Goal: Task Accomplishment & Management: Manage account settings

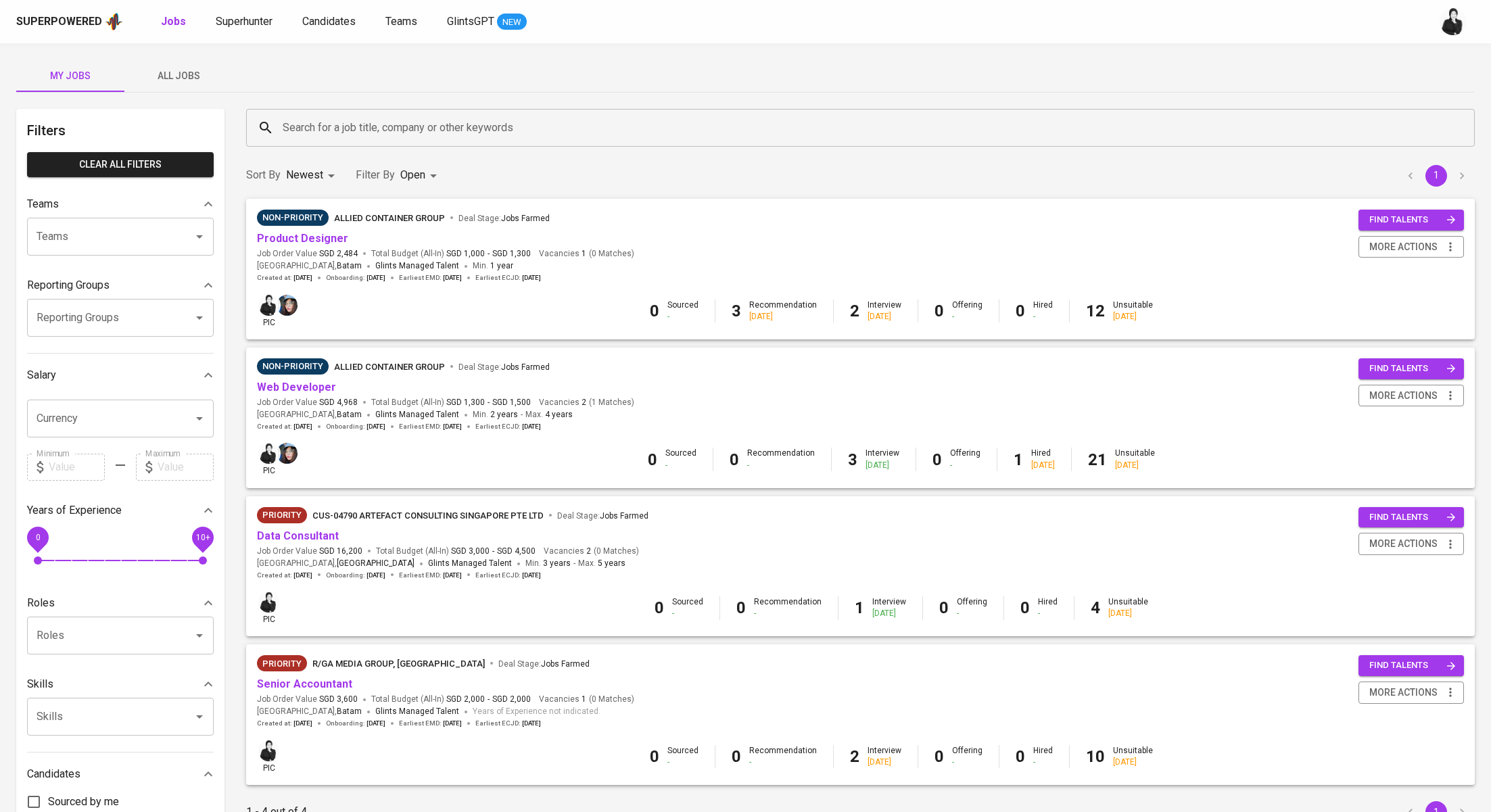
scroll to position [69, 0]
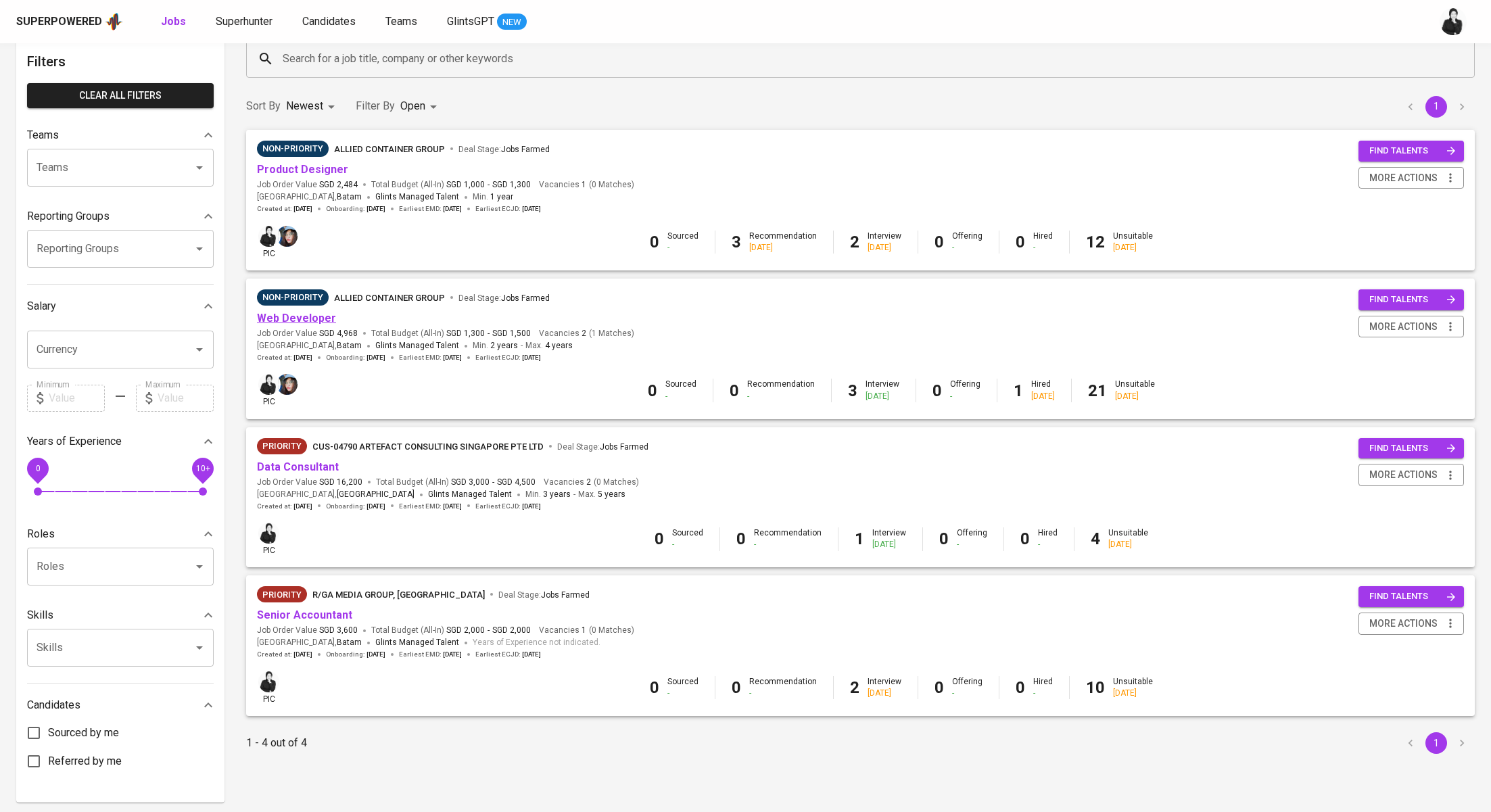
click at [318, 320] on link "Web Developer" at bounding box center [296, 318] width 79 height 13
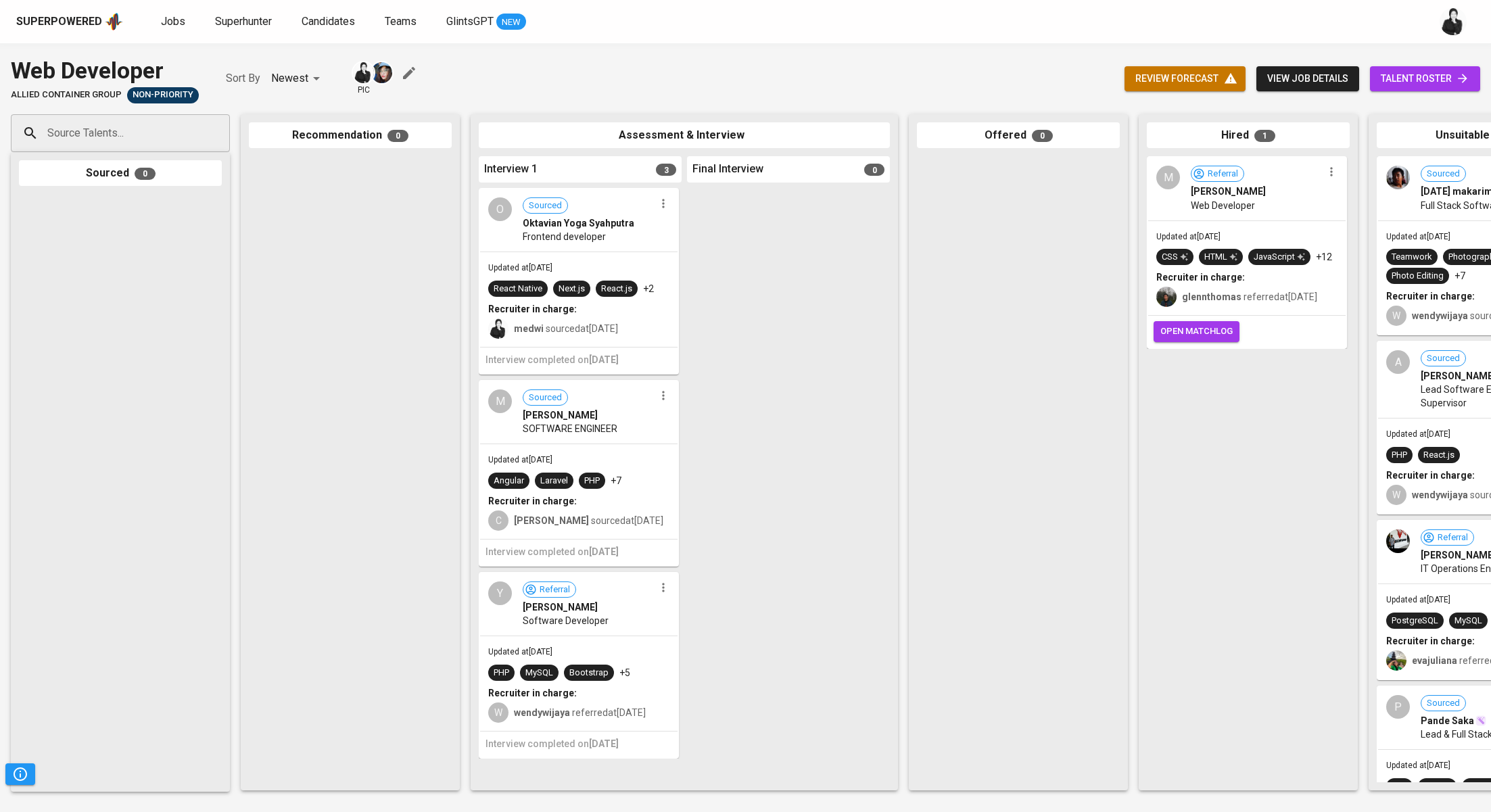
click at [1423, 82] on span "talent roster" at bounding box center [1425, 79] width 89 height 17
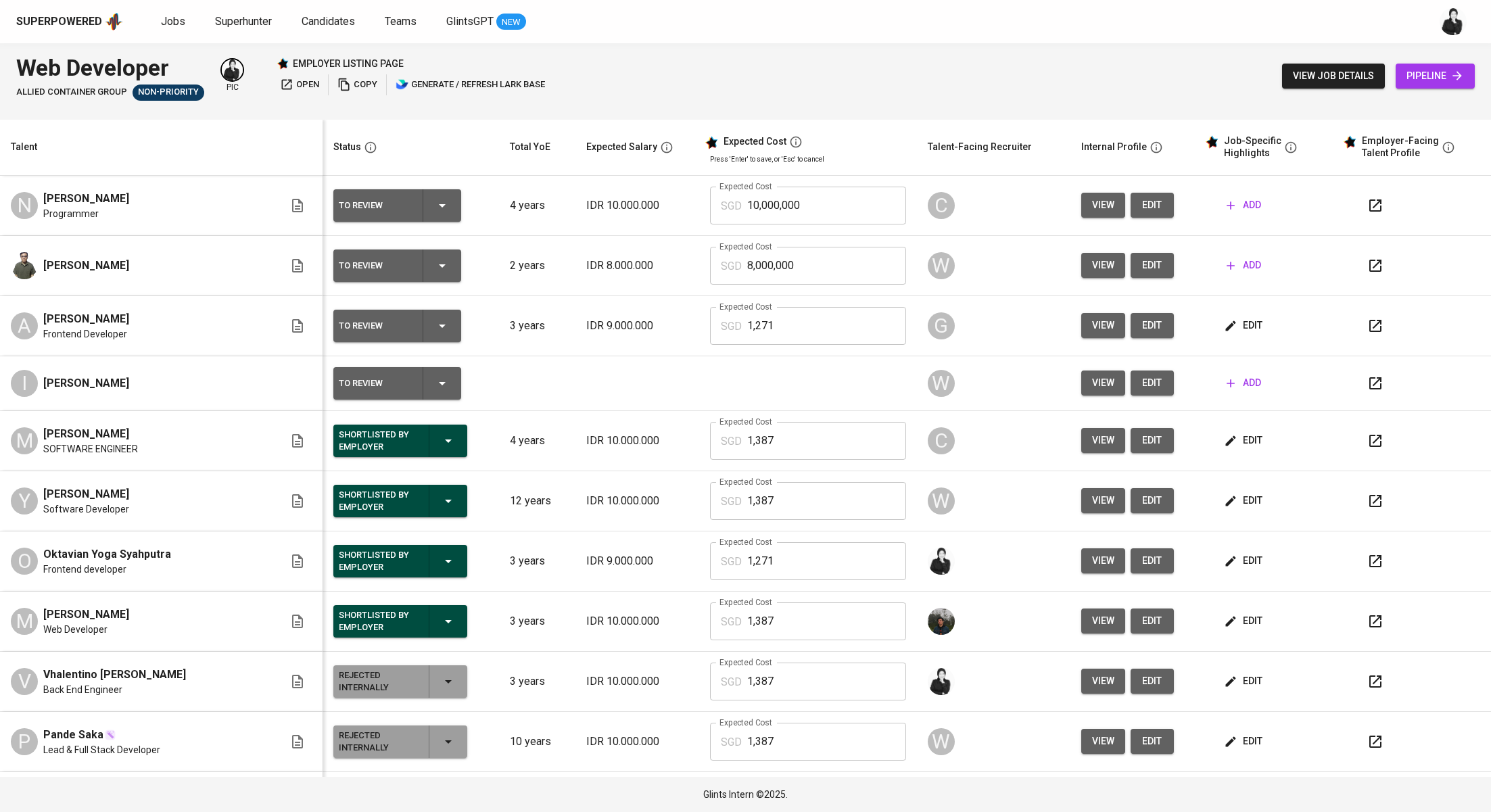
click at [1370, 204] on button "button" at bounding box center [1375, 205] width 33 height 33
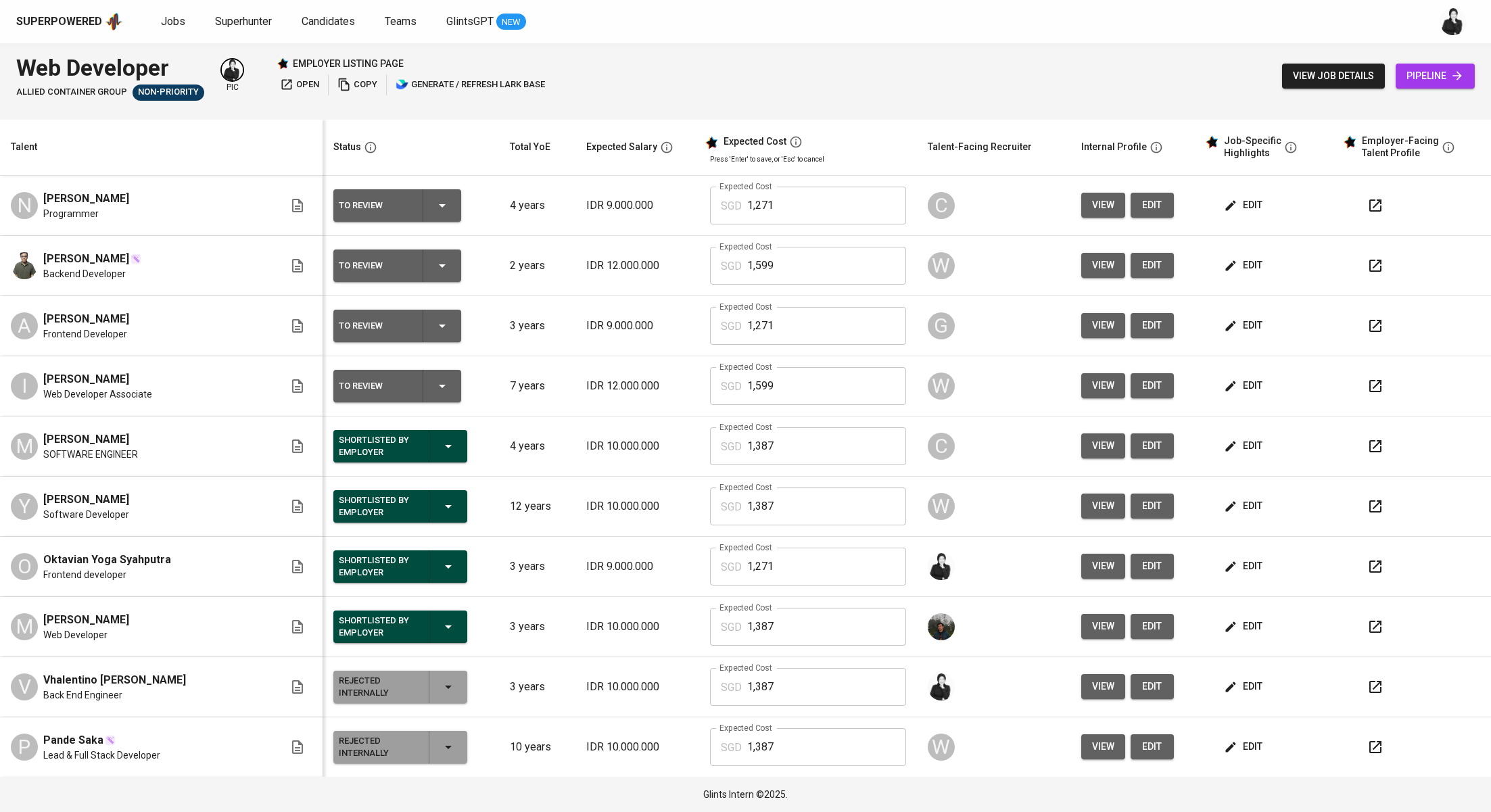
click at [1359, 215] on button "button" at bounding box center [1375, 205] width 33 height 33
click at [1226, 208] on icon "button" at bounding box center [1231, 205] width 10 height 10
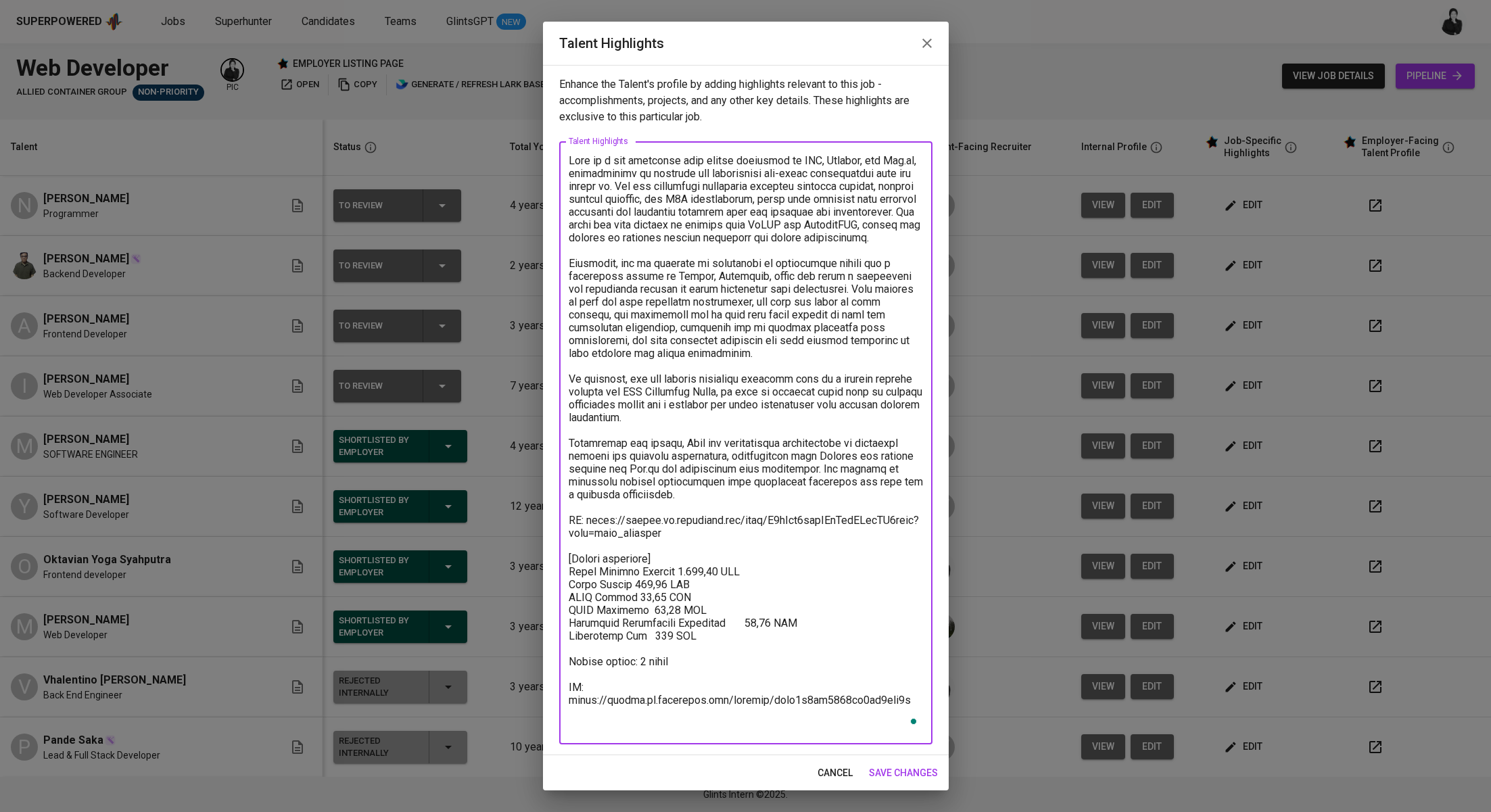
drag, startPoint x: 925, startPoint y: 714, endPoint x: 554, endPoint y: 712, distance: 371.0
click at [554, 712] on div "Enhance the Talent's profile by adding highlights relevant to this job - accomp…" at bounding box center [746, 410] width 406 height 691
click at [921, 712] on textarea "To enrich screen reader interactions, please activate Accessibility in Grammarl…" at bounding box center [745, 443] width 354 height 578
drag, startPoint x: 921, startPoint y: 712, endPoint x: 550, endPoint y: 704, distance: 371.1
click at [550, 704] on div "Enhance the Talent's profile by adding highlights relevant to this job - accomp…" at bounding box center [746, 410] width 406 height 691
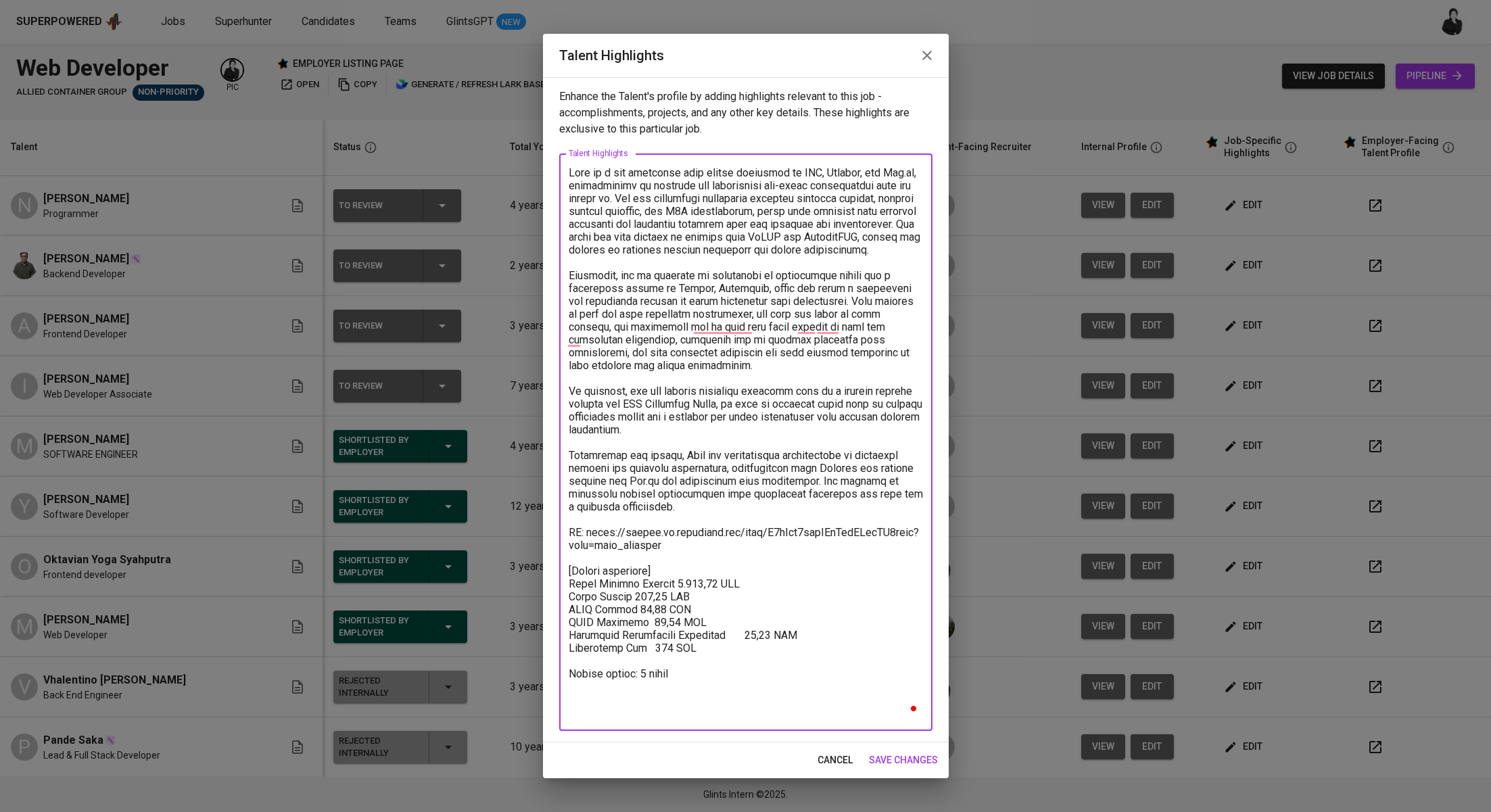
type textarea "Nisa is a web developer with strong expertise in PHP, Laravel, and Vue.js, spec…"
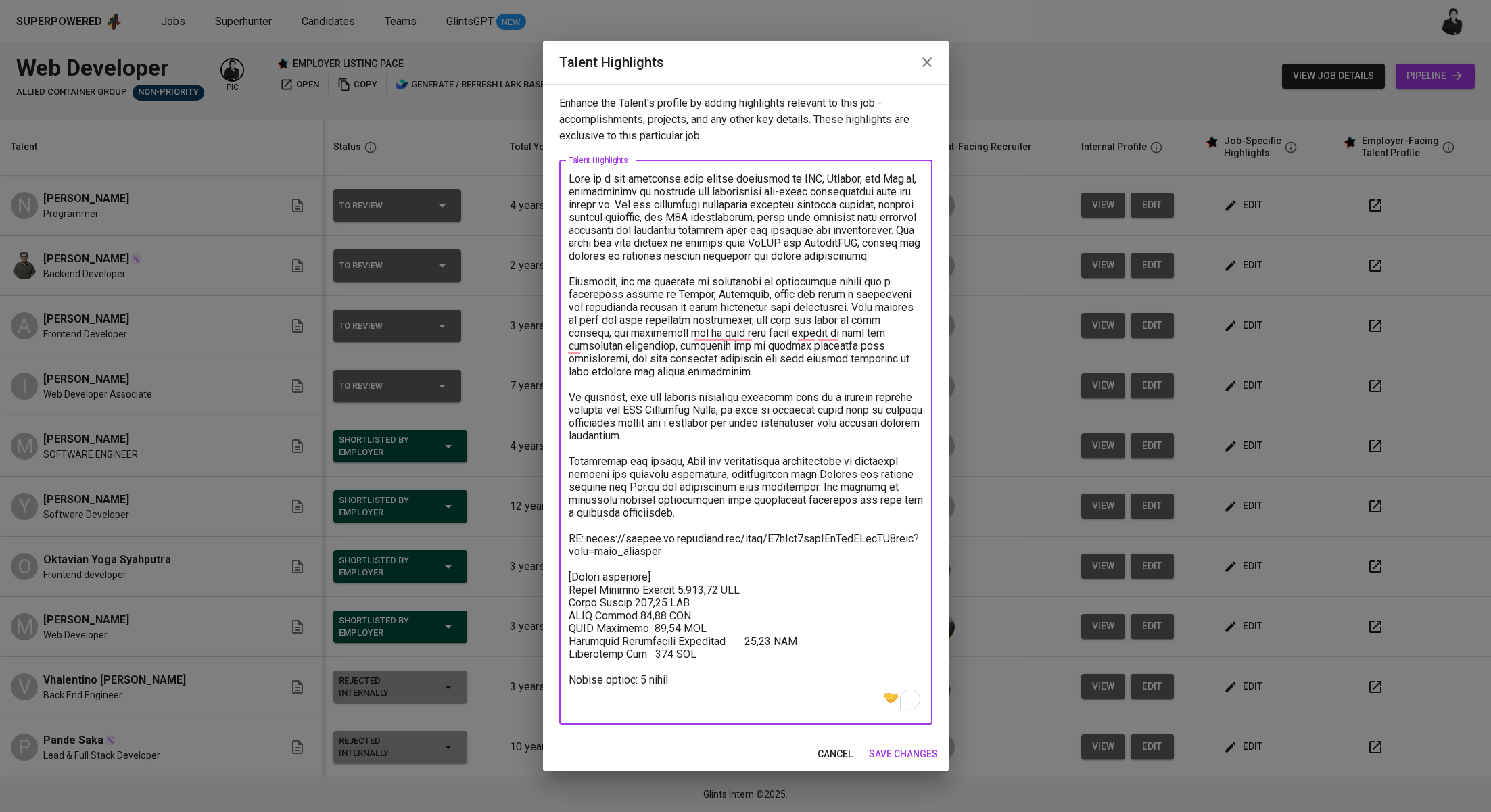
click at [908, 755] on span "save changes" at bounding box center [903, 754] width 69 height 17
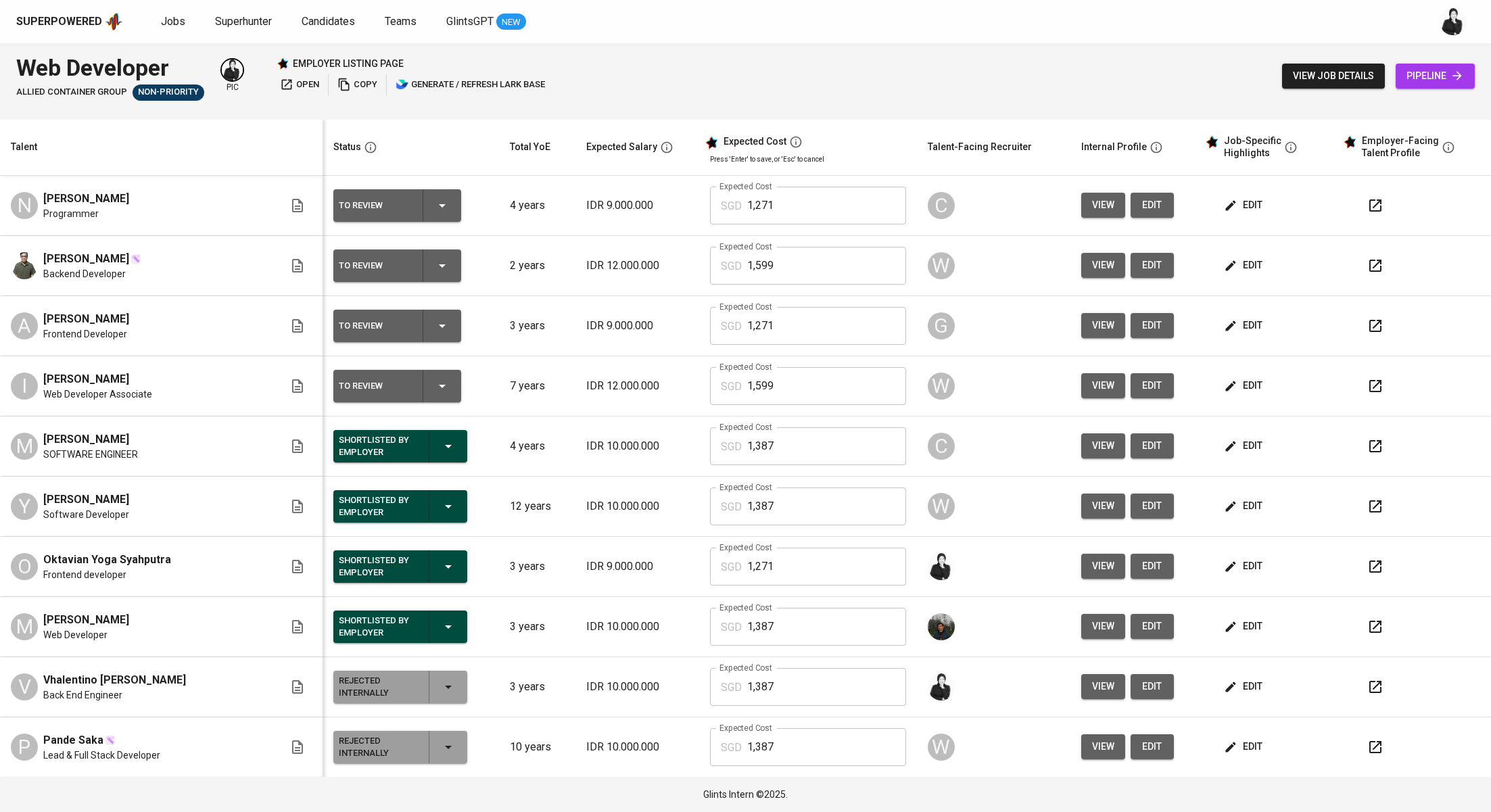
click at [441, 441] on icon "button" at bounding box center [449, 446] width 16 height 16
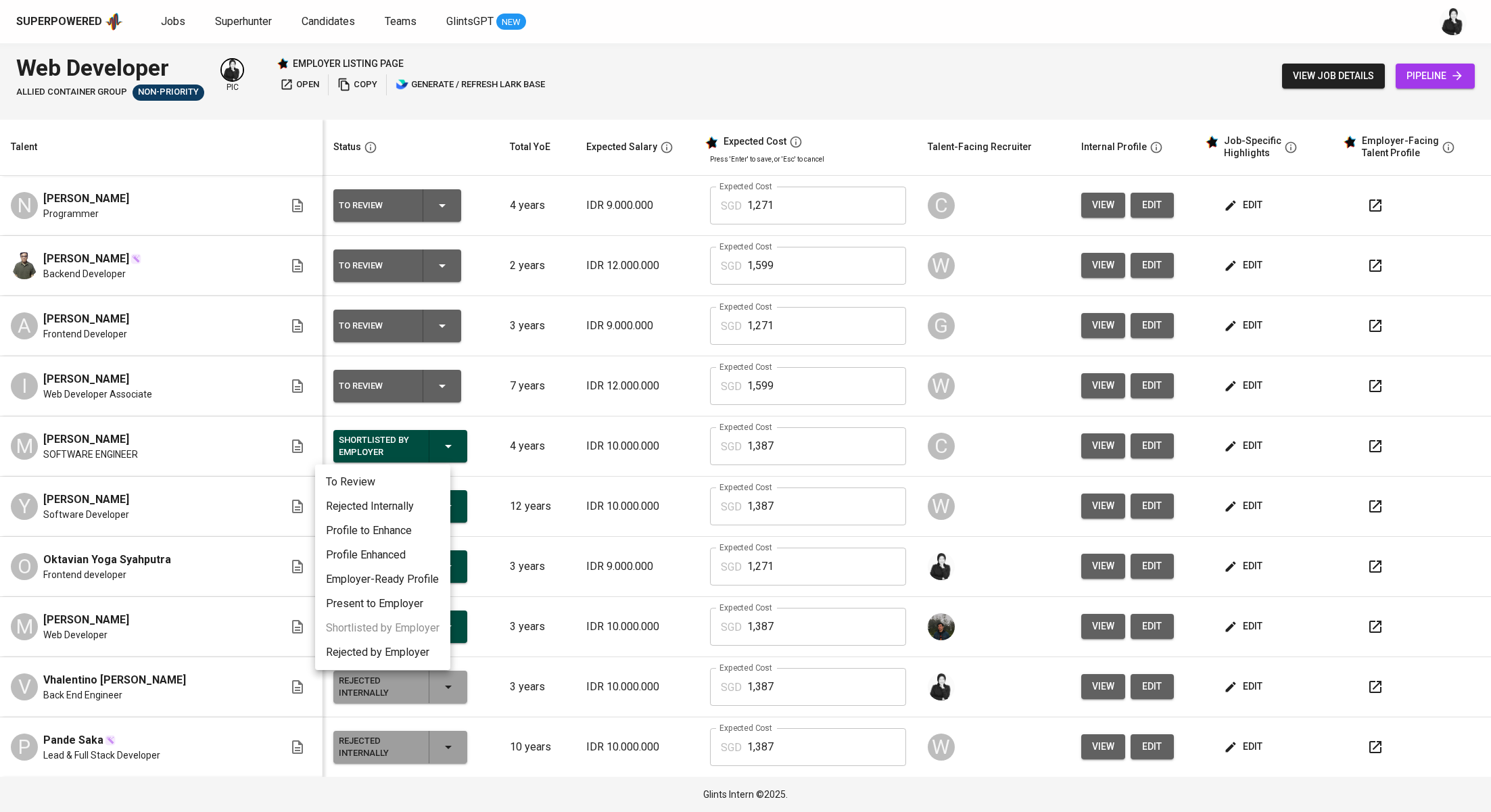
click at [507, 458] on div at bounding box center [745, 406] width 1491 height 812
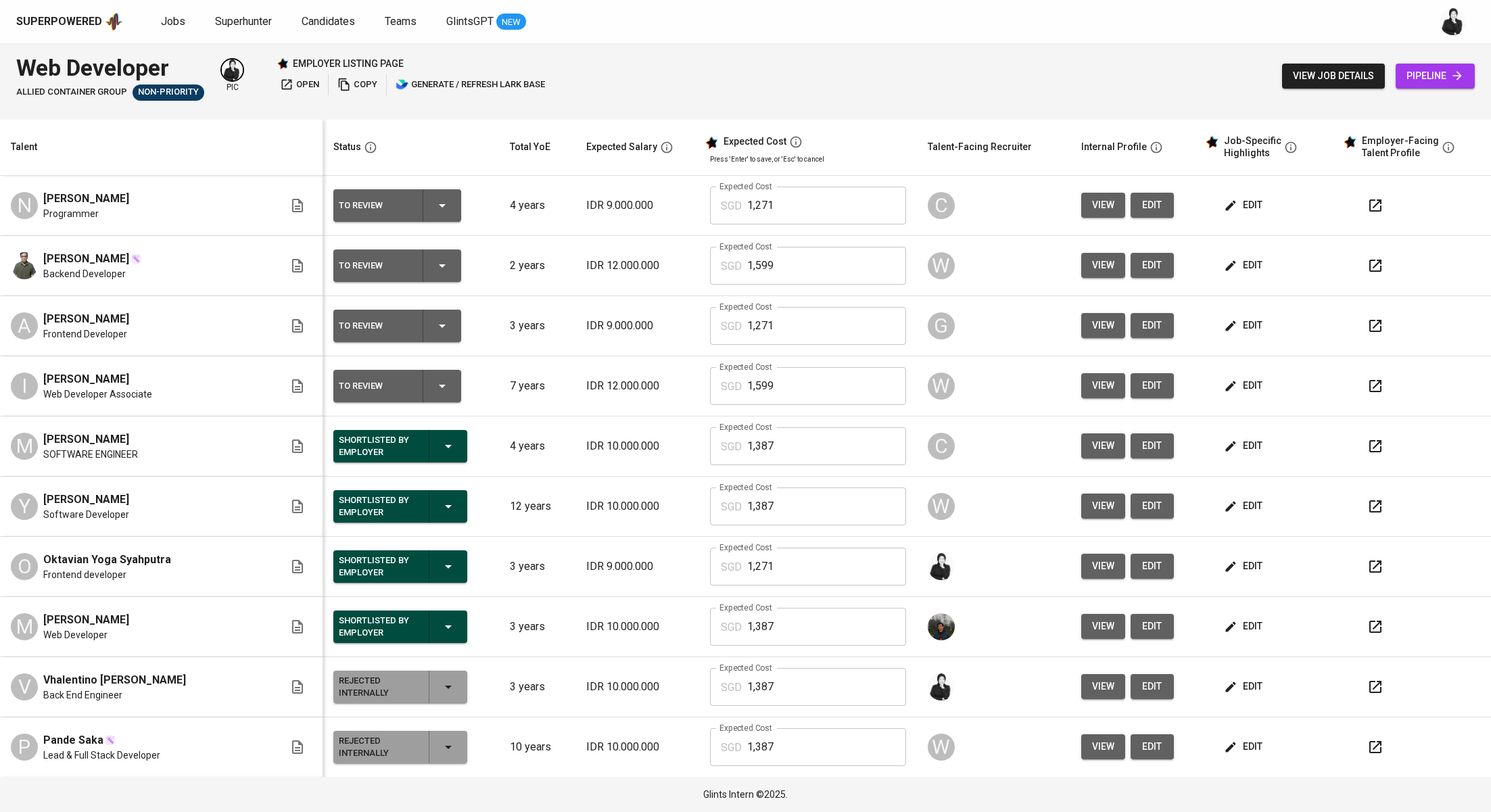
click at [441, 568] on icon "button" at bounding box center [449, 566] width 16 height 16
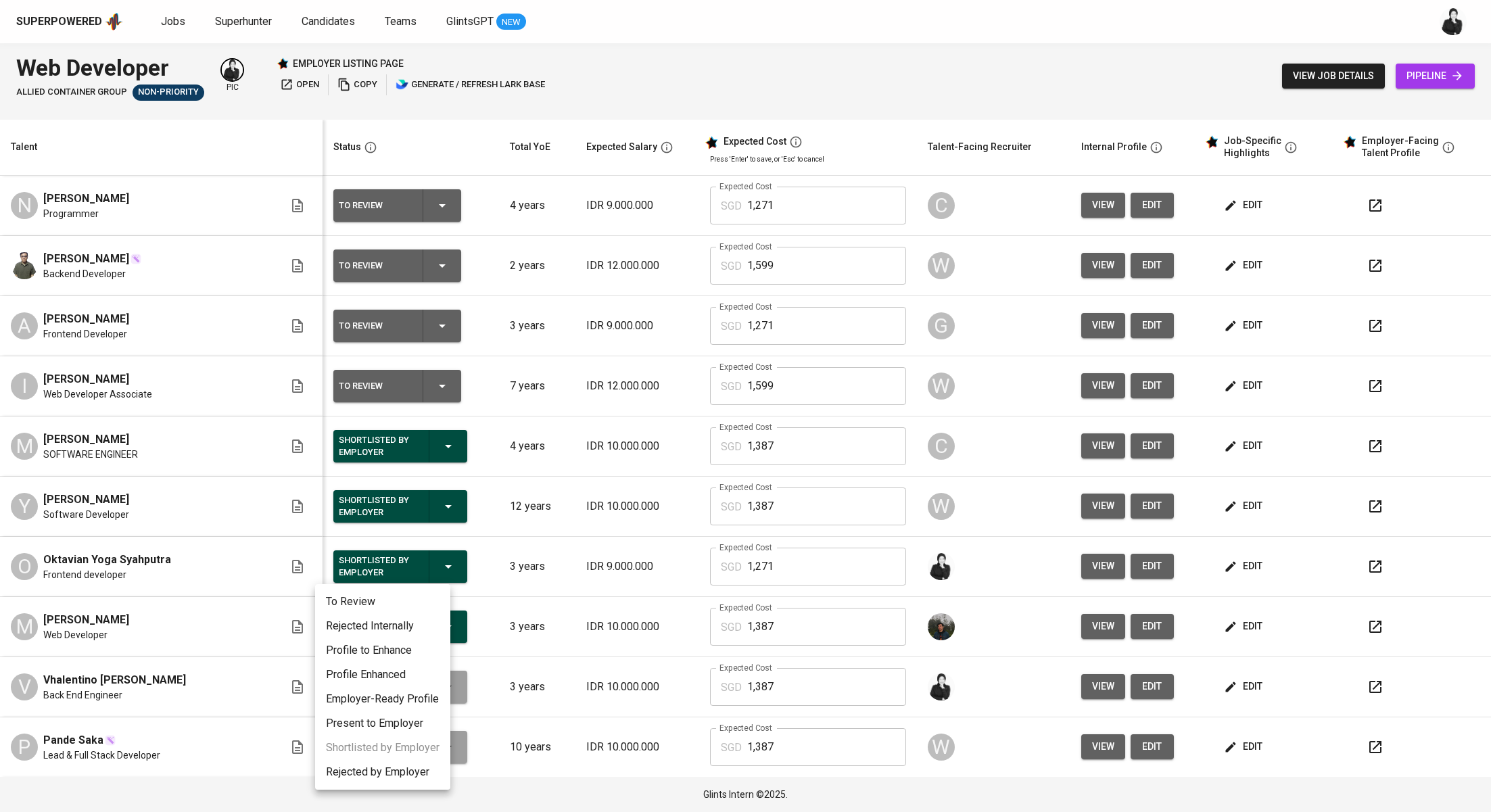
click at [417, 630] on li "Rejected Internally" at bounding box center [382, 626] width 135 height 24
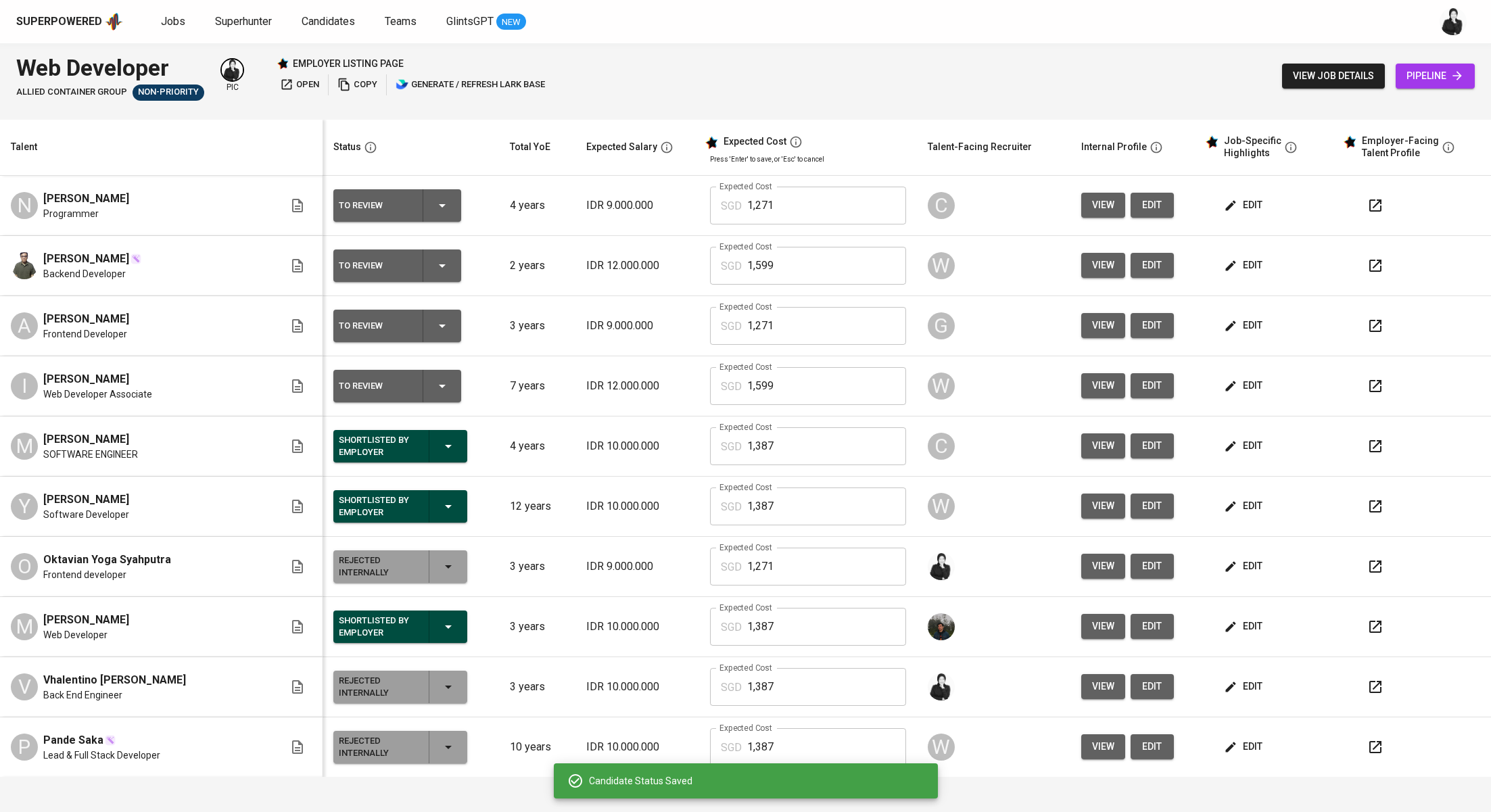
click at [438, 621] on div "Shortlisted by Employer" at bounding box center [400, 627] width 123 height 33
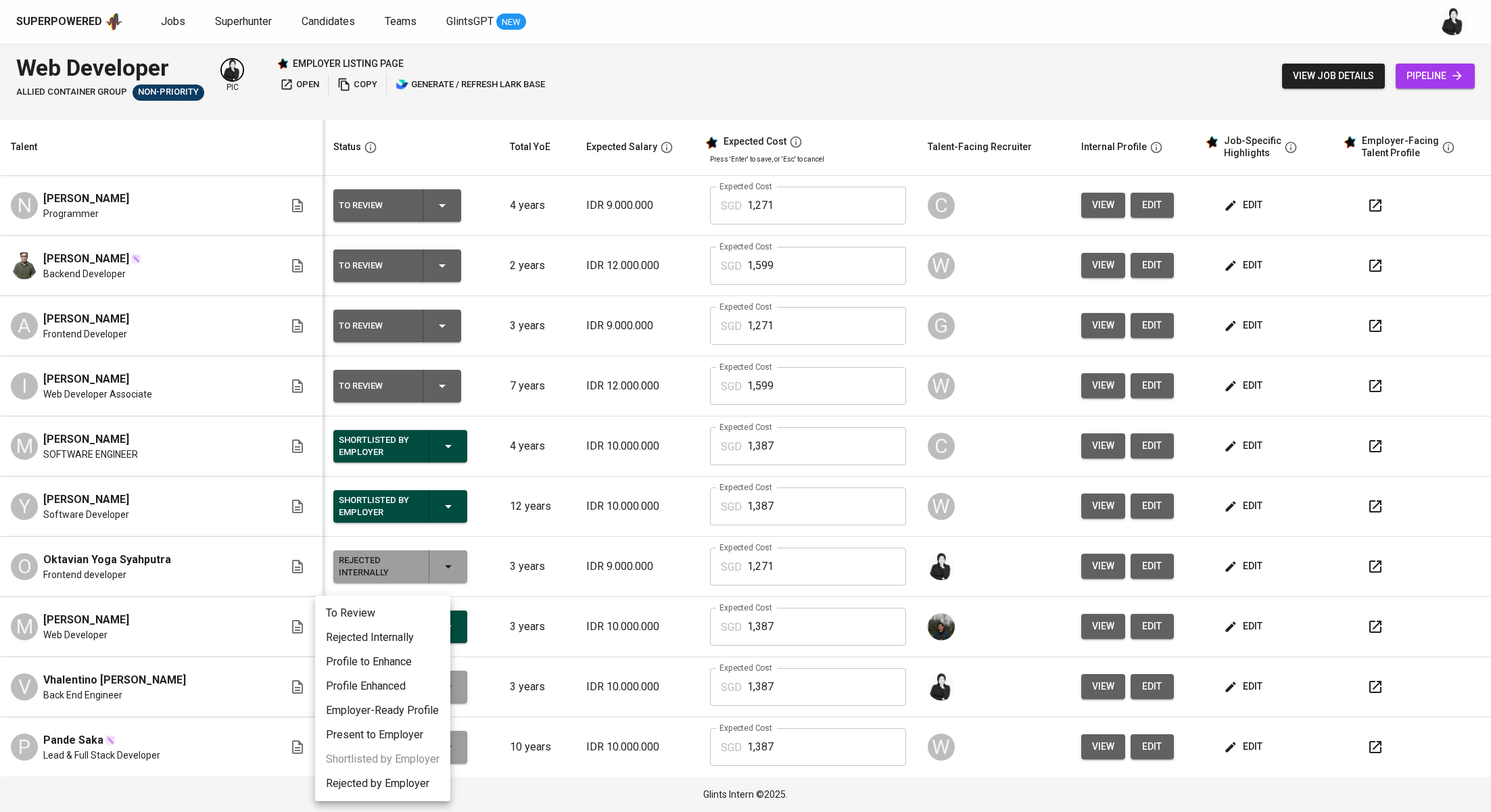
click at [534, 637] on div at bounding box center [745, 406] width 1491 height 812
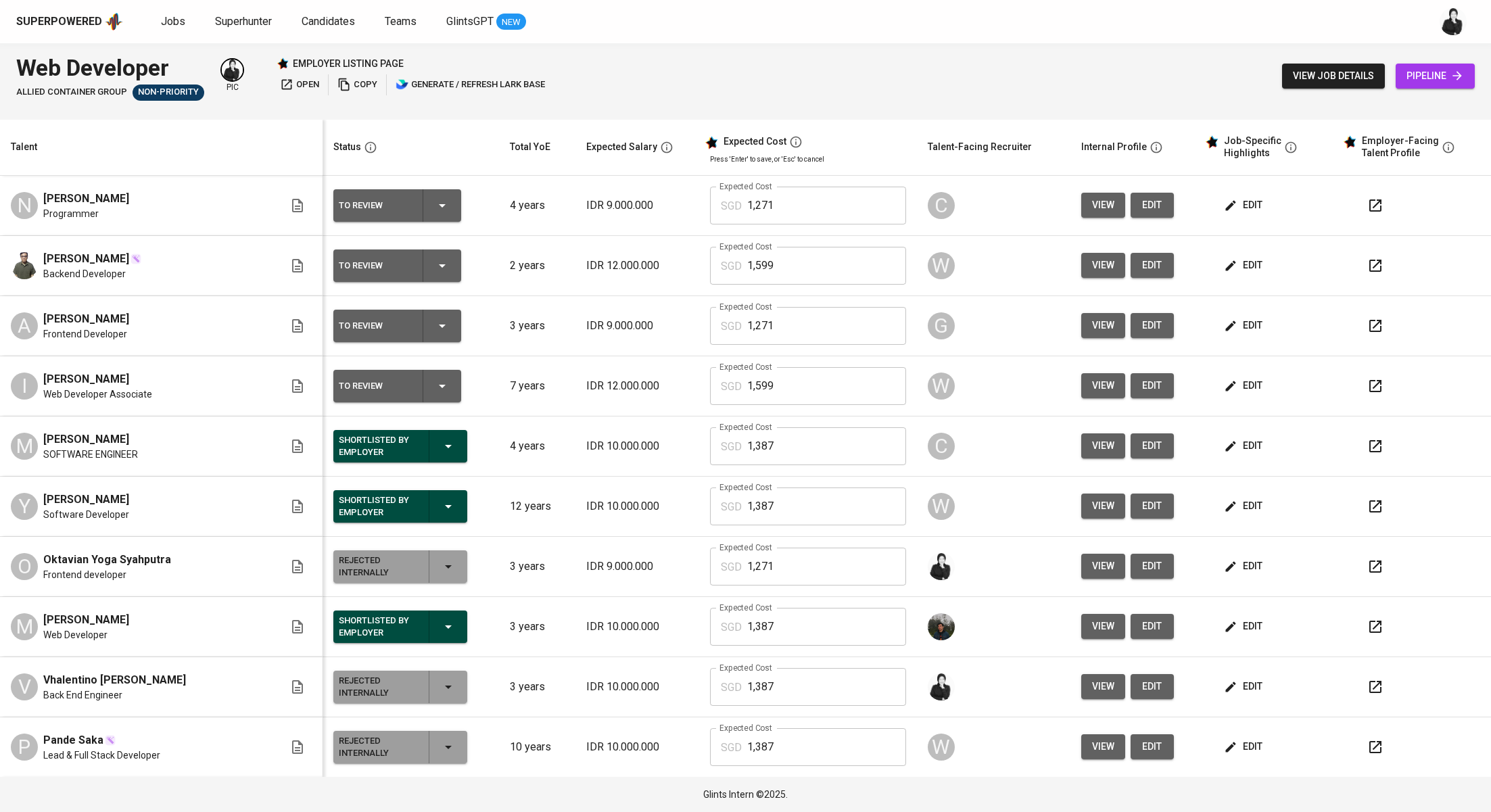
click at [1367, 259] on icon "button" at bounding box center [1375, 265] width 16 height 16
click at [1228, 269] on span "edit" at bounding box center [1244, 265] width 36 height 17
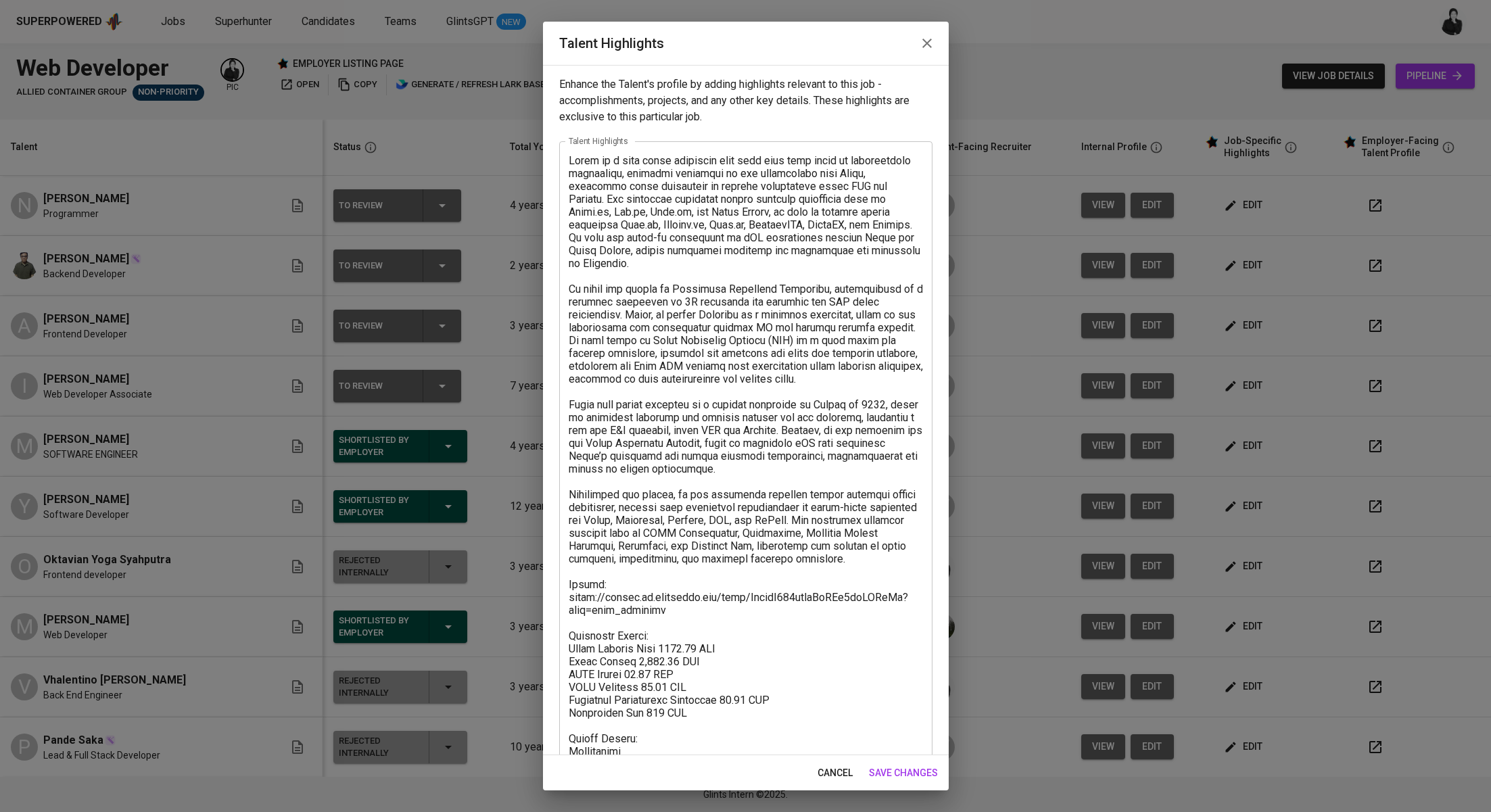
scroll to position [65, 0]
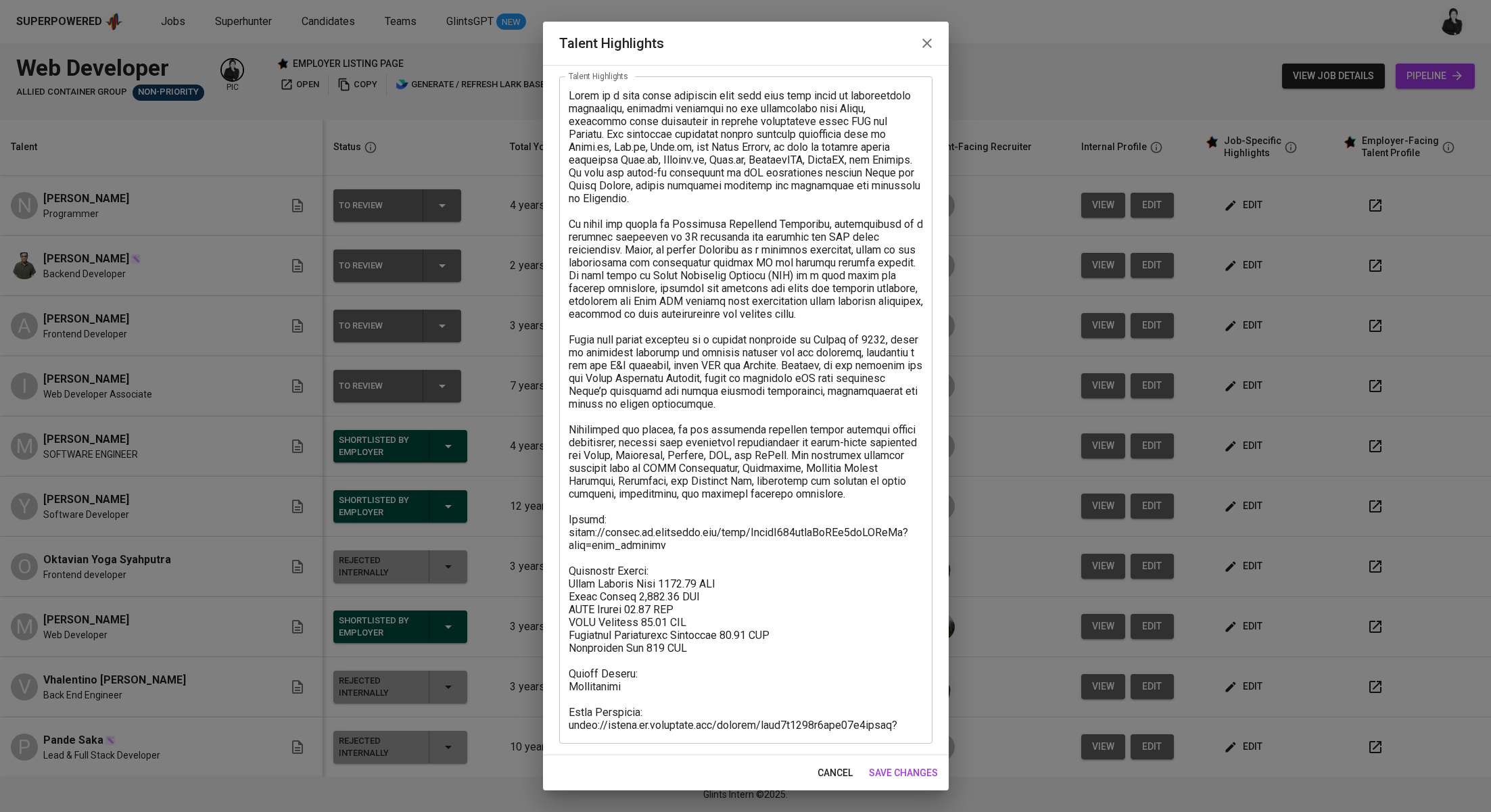
drag, startPoint x: 694, startPoint y: 733, endPoint x: 561, endPoint y: 698, distance: 137.5
click at [560, 698] on div "x Talent Highlights" at bounding box center [745, 410] width 373 height 667
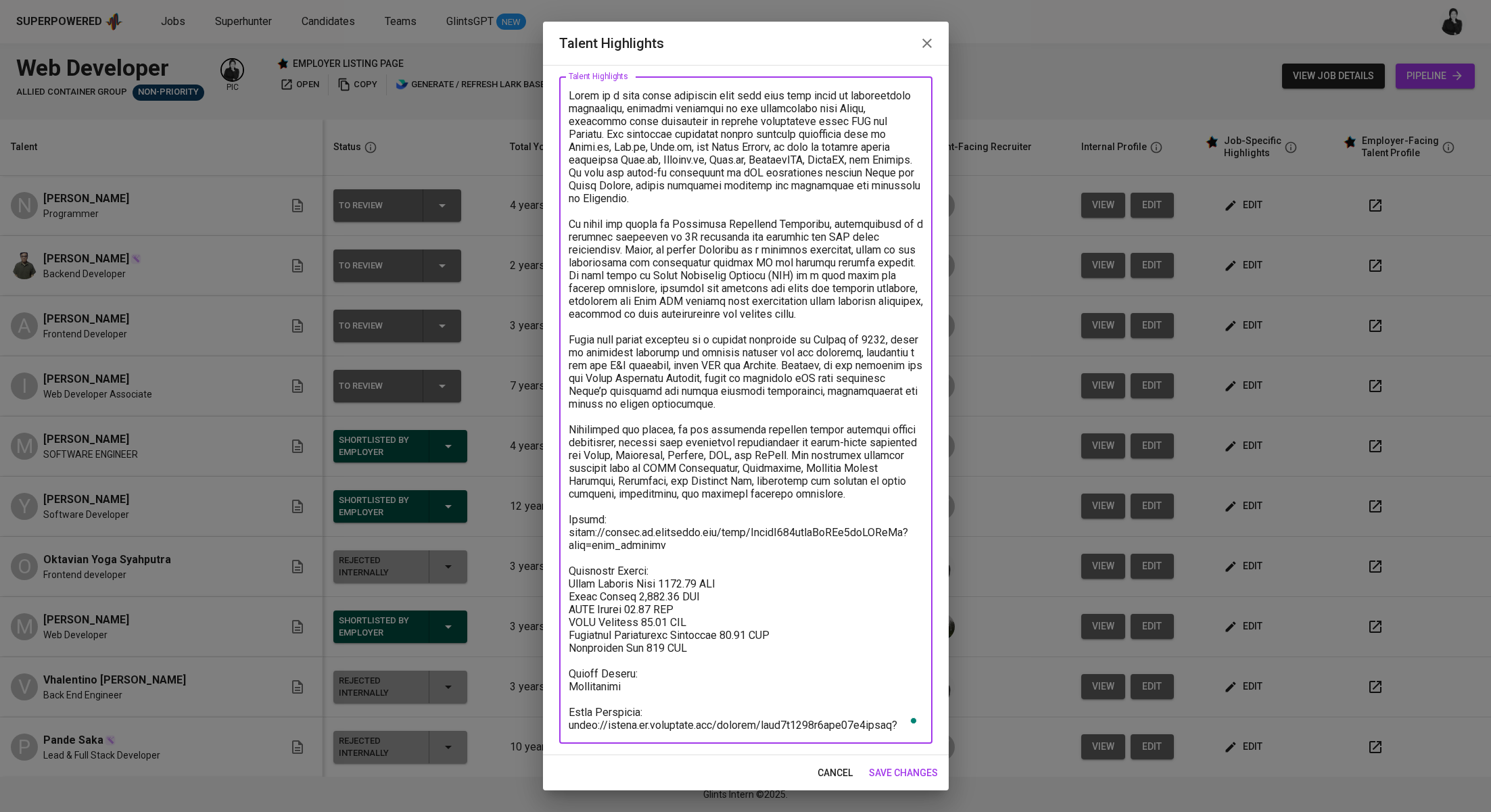
drag, startPoint x: 678, startPoint y: 723, endPoint x: 550, endPoint y: 691, distance: 131.9
click at [550, 691] on div "Enhance the Talent's profile by adding highlights relevant to this job - accomp…" at bounding box center [746, 410] width 406 height 691
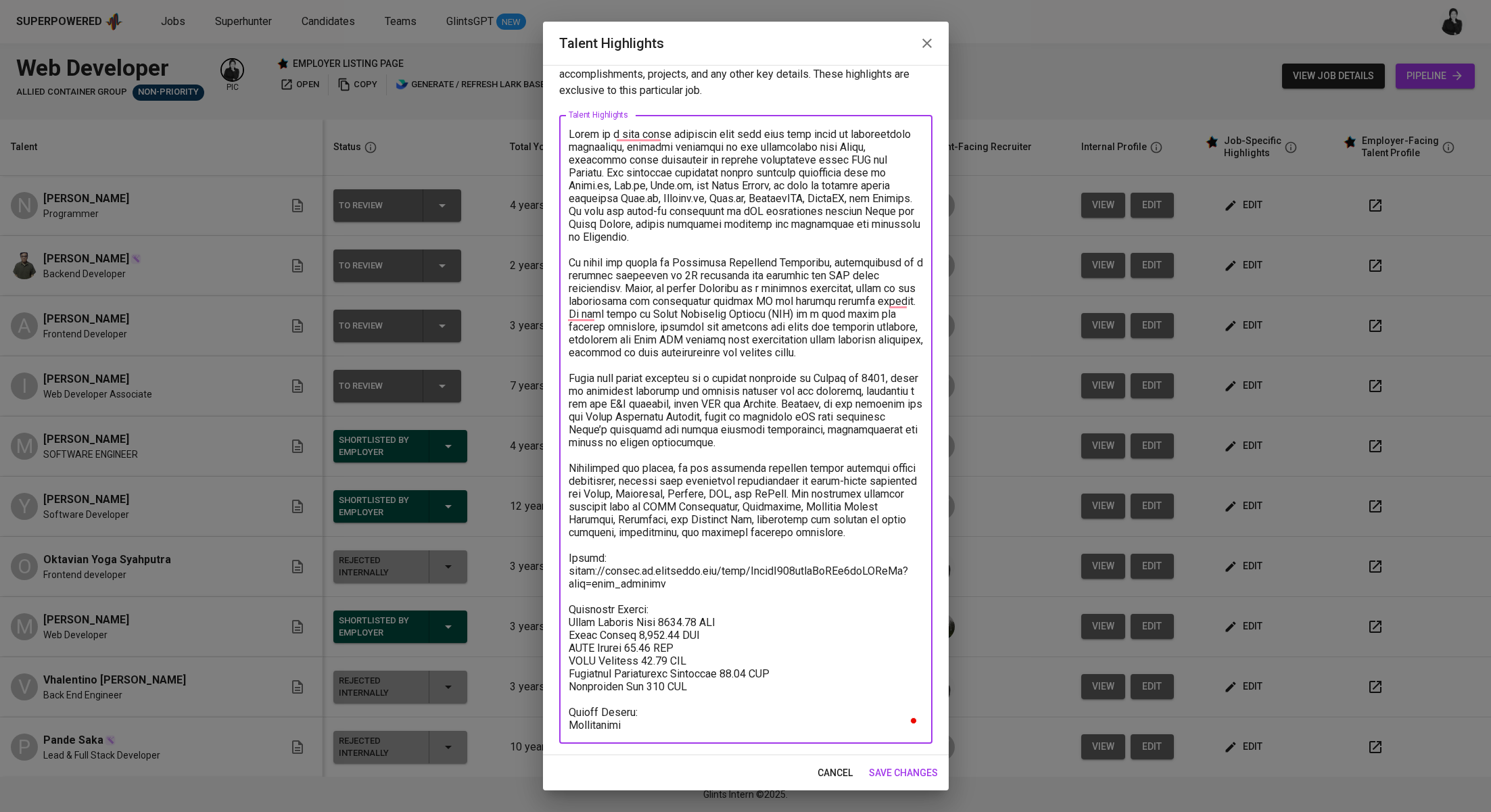
scroll to position [13, 0]
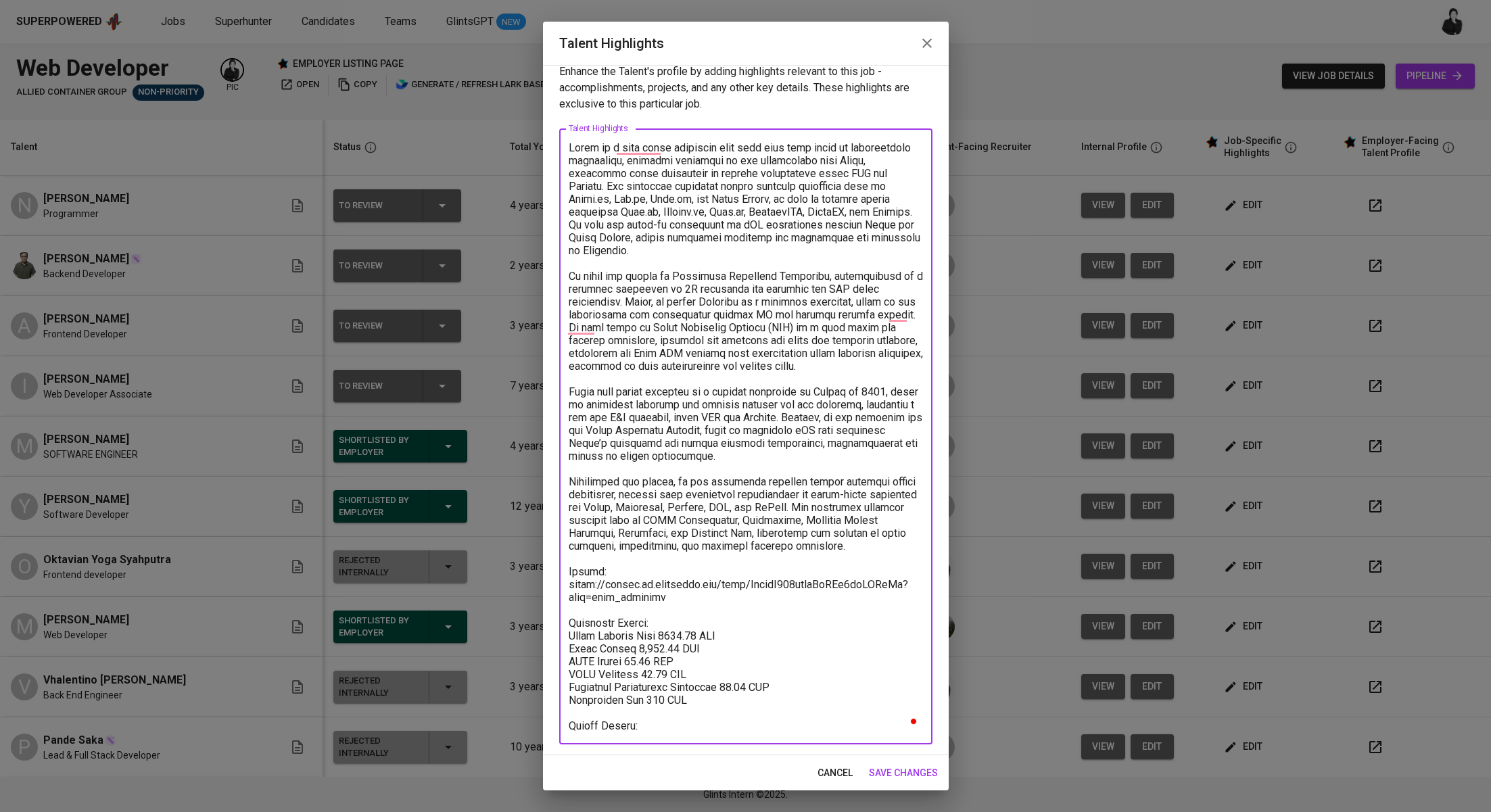
type textarea "Rivan is a full stack developer with more than four years of professional exper…"
click at [896, 767] on span "save changes" at bounding box center [903, 773] width 69 height 17
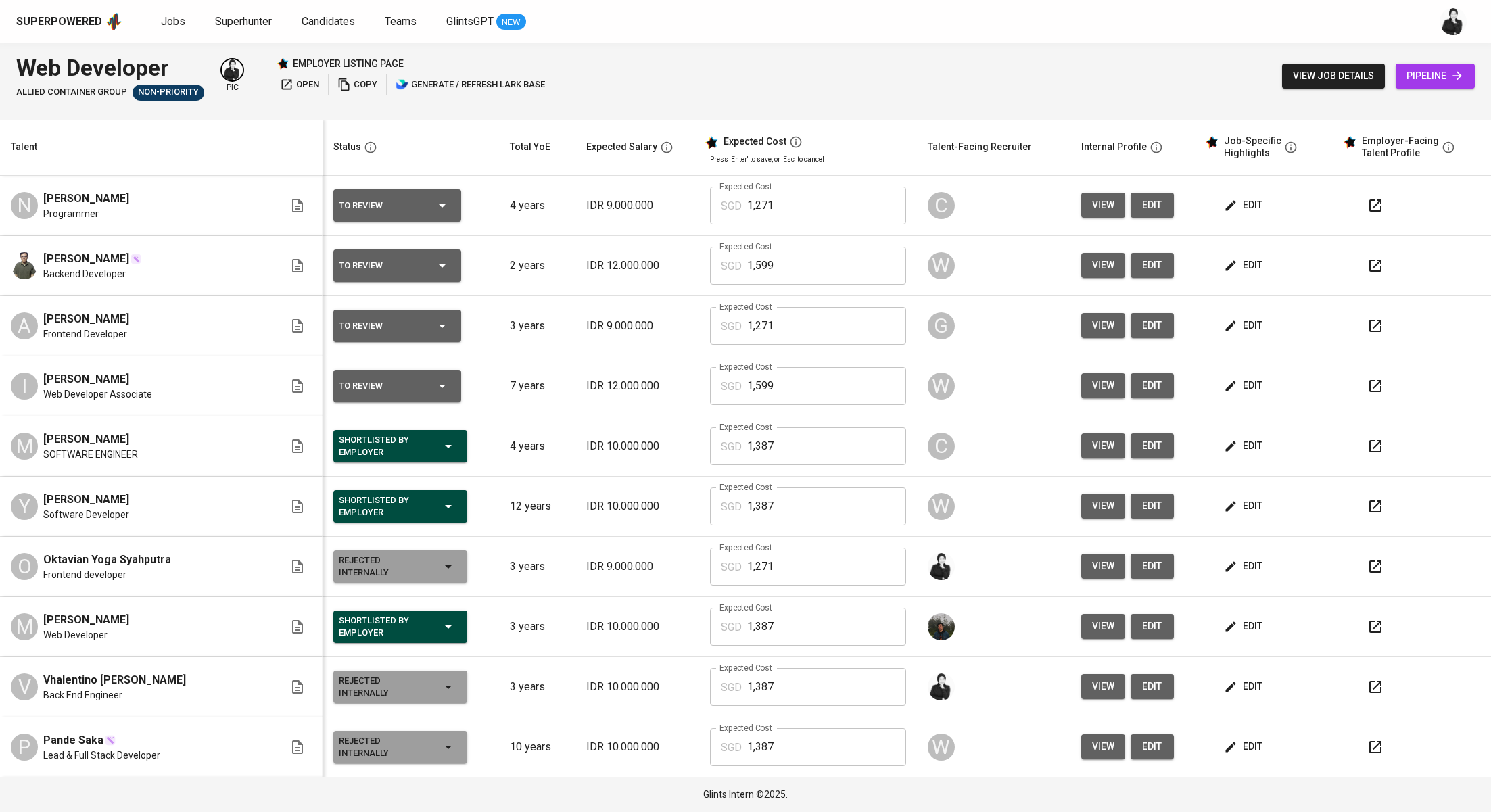
click at [409, 213] on div "To Review" at bounding box center [397, 205] width 117 height 33
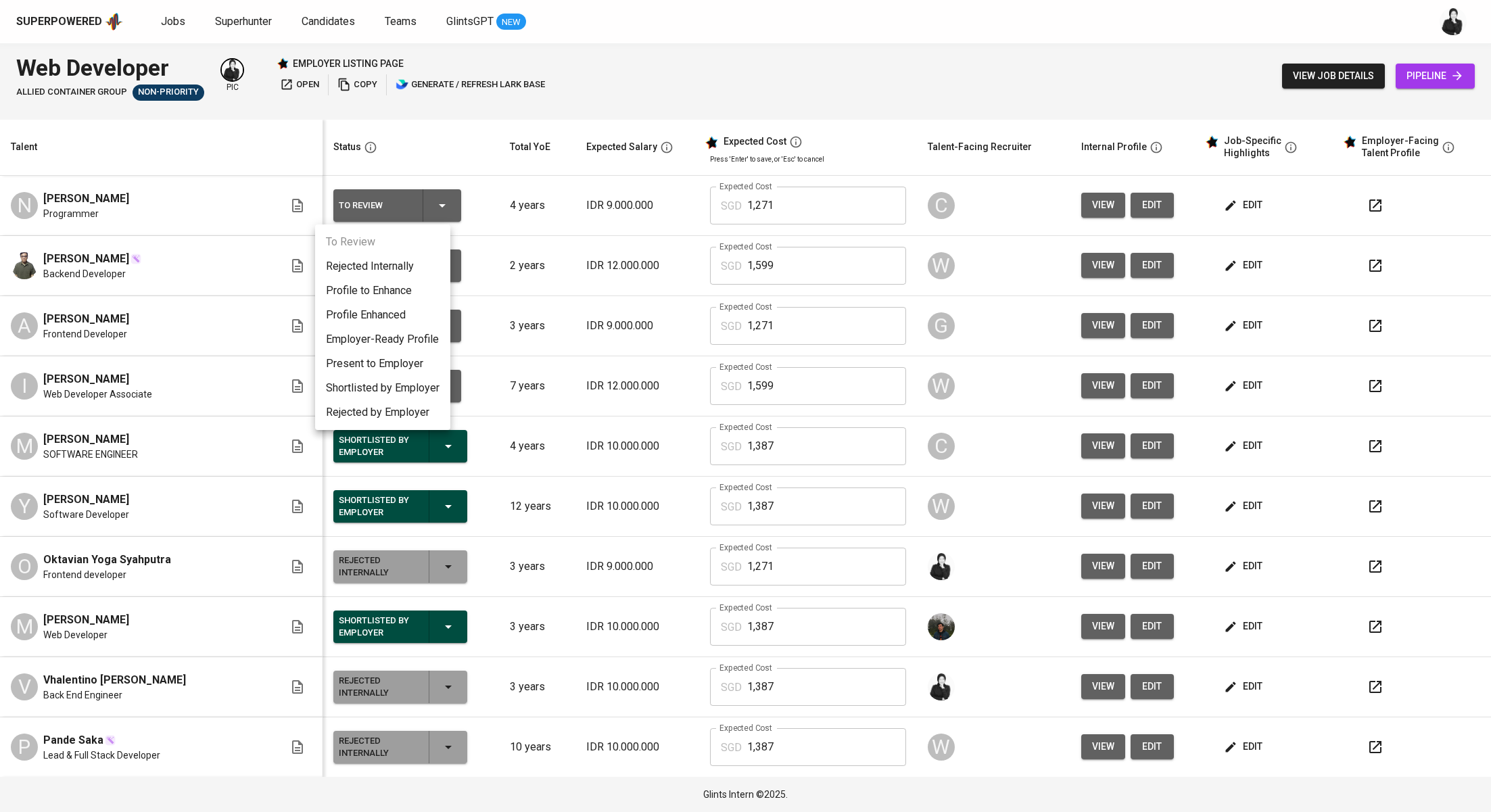
click at [427, 366] on li "Present to Employer" at bounding box center [382, 363] width 135 height 24
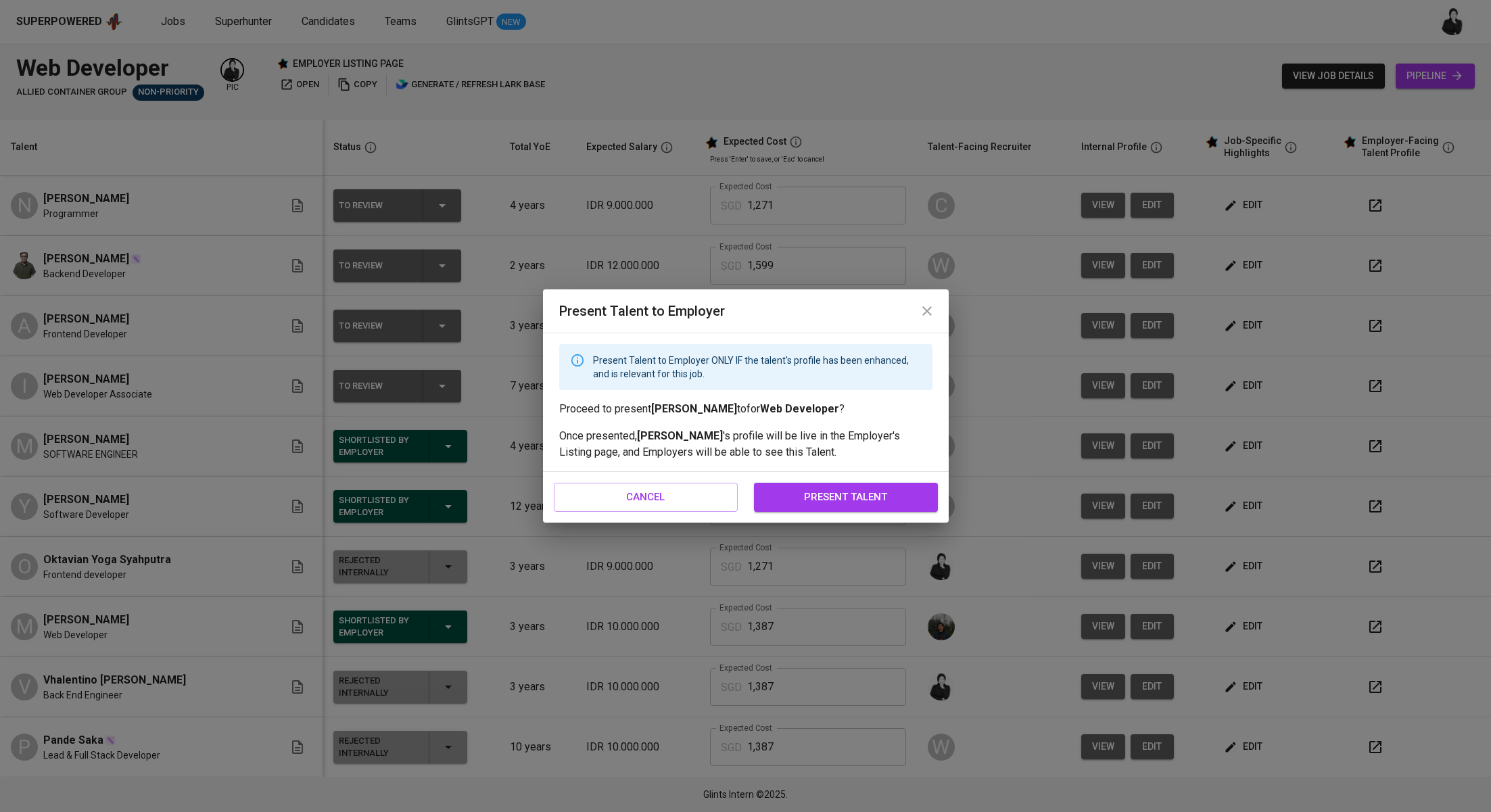
click at [797, 489] on span "present talent" at bounding box center [846, 497] width 154 height 17
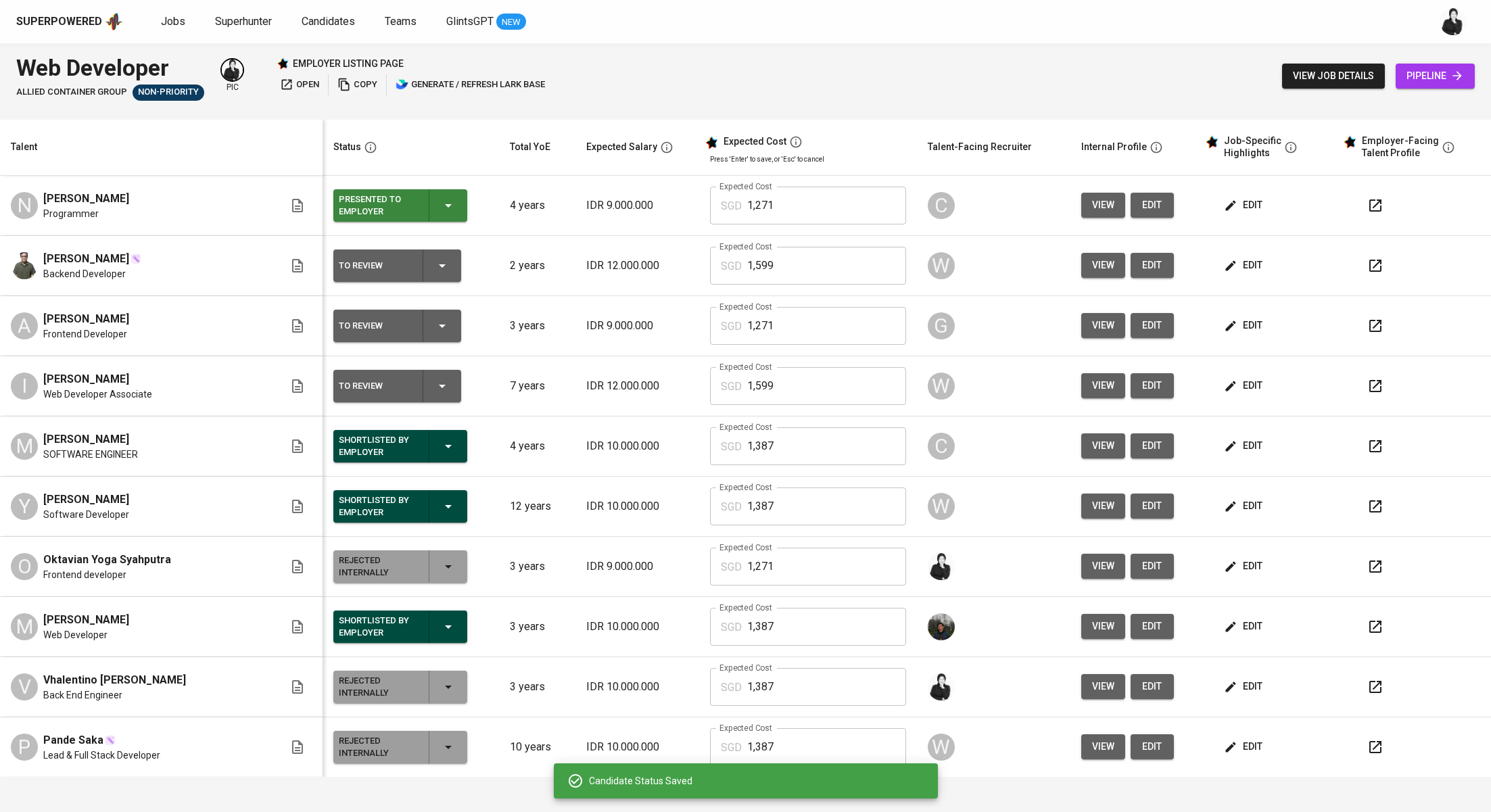
click at [434, 269] on icon "button" at bounding box center [442, 265] width 16 height 16
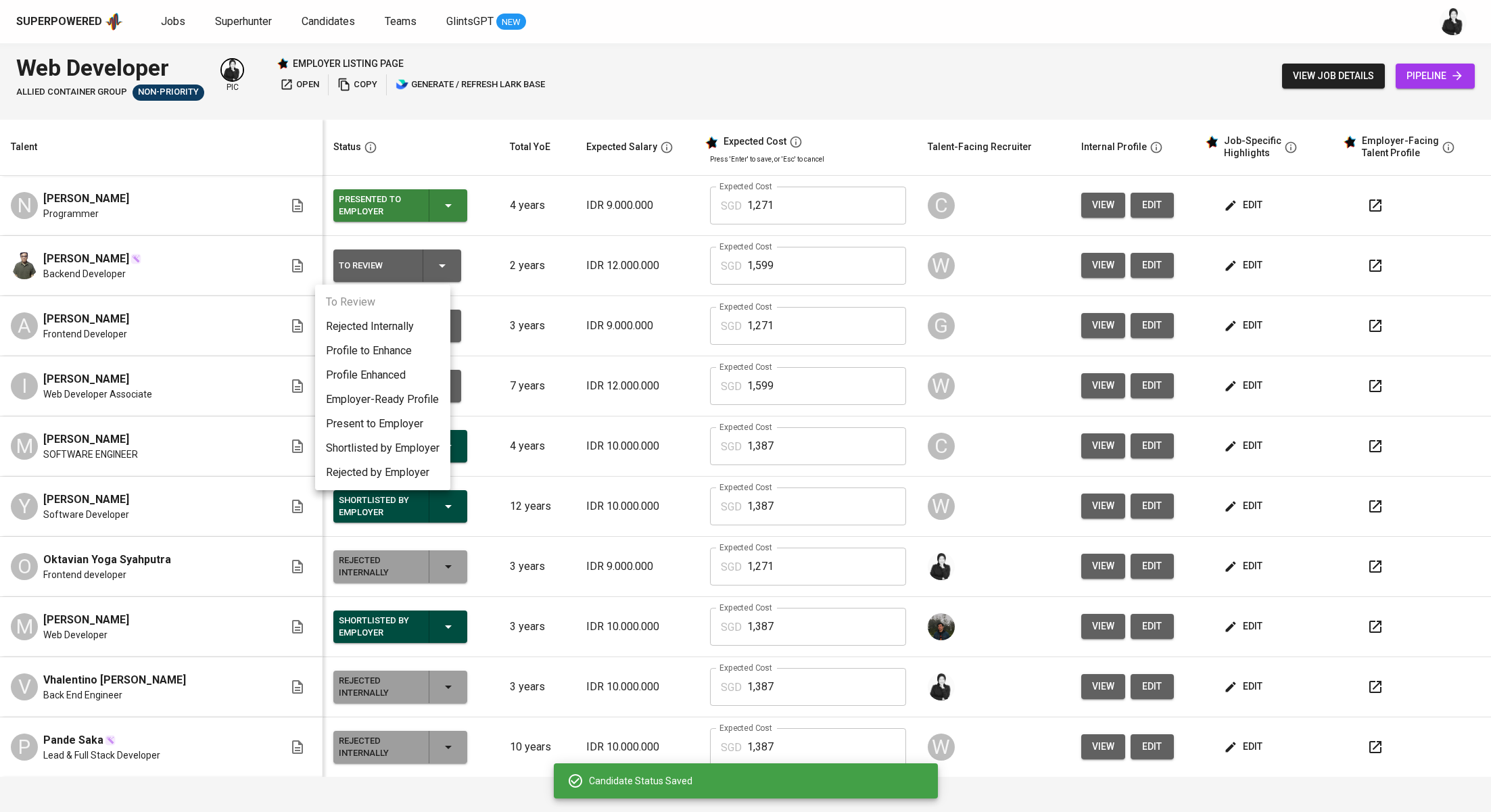
click at [419, 426] on li "Present to Employer" at bounding box center [382, 423] width 135 height 24
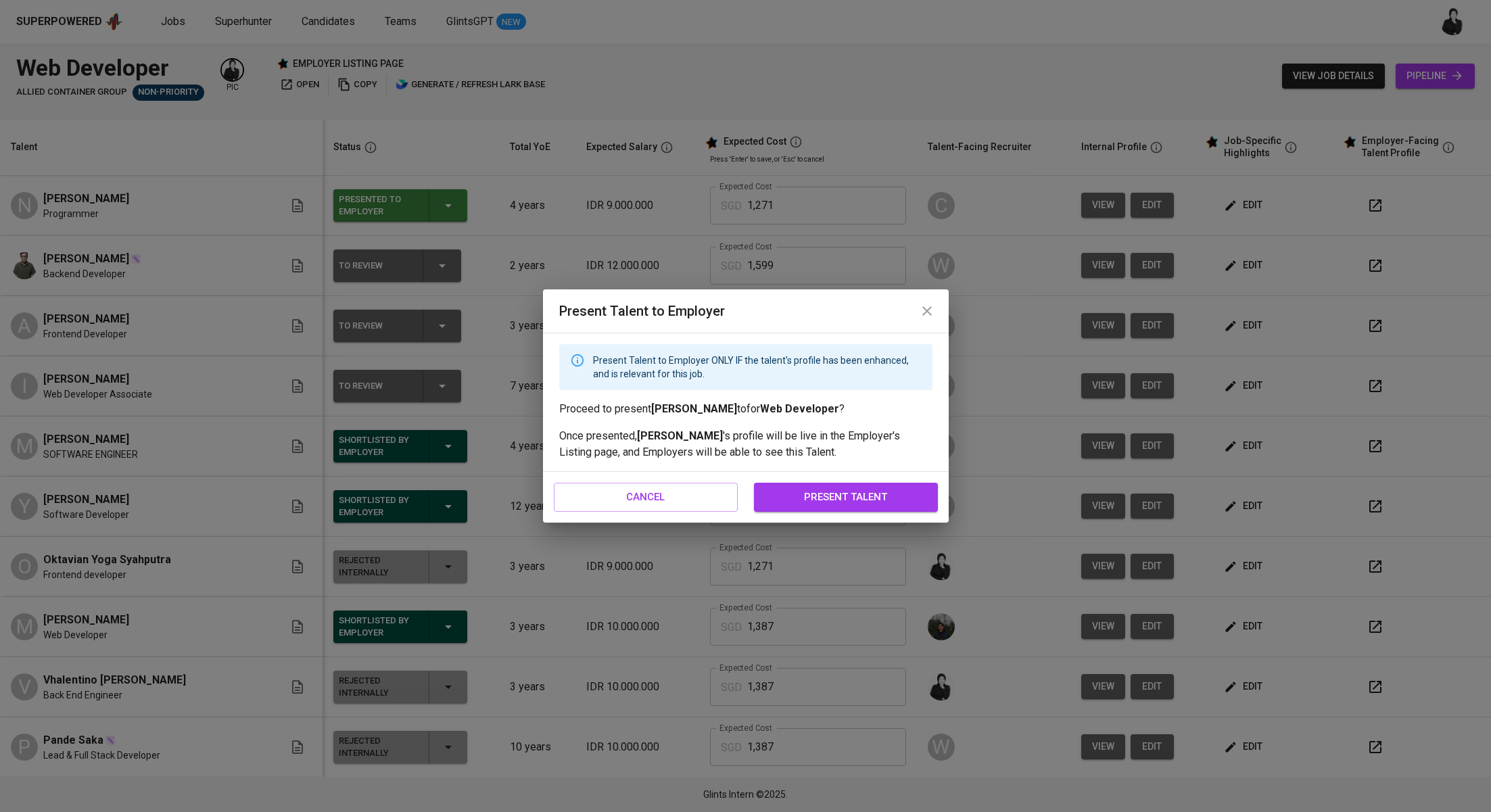
click at [810, 491] on span "present talent" at bounding box center [846, 497] width 154 height 17
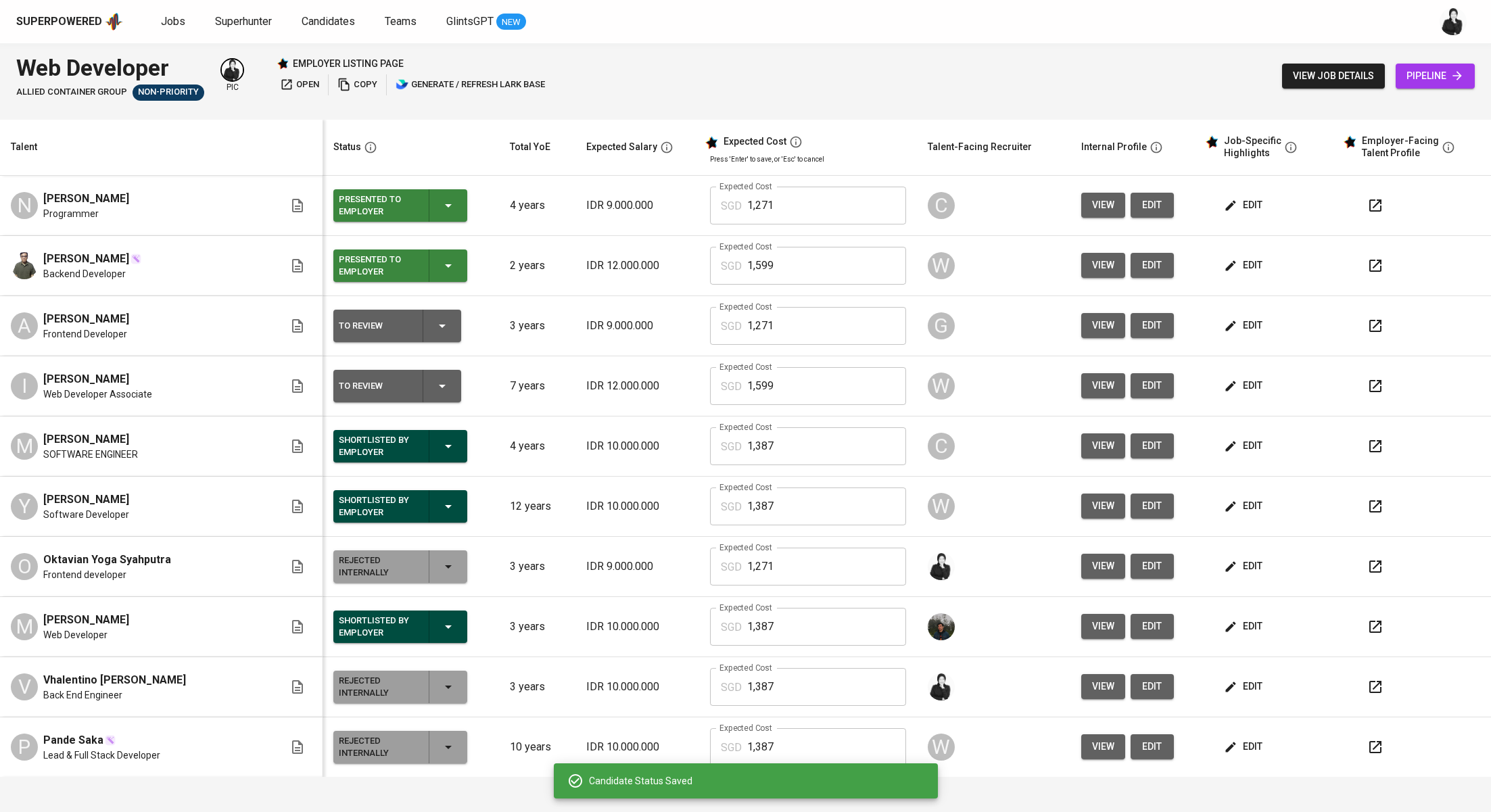
click at [1367, 319] on button "button" at bounding box center [1375, 326] width 33 height 33
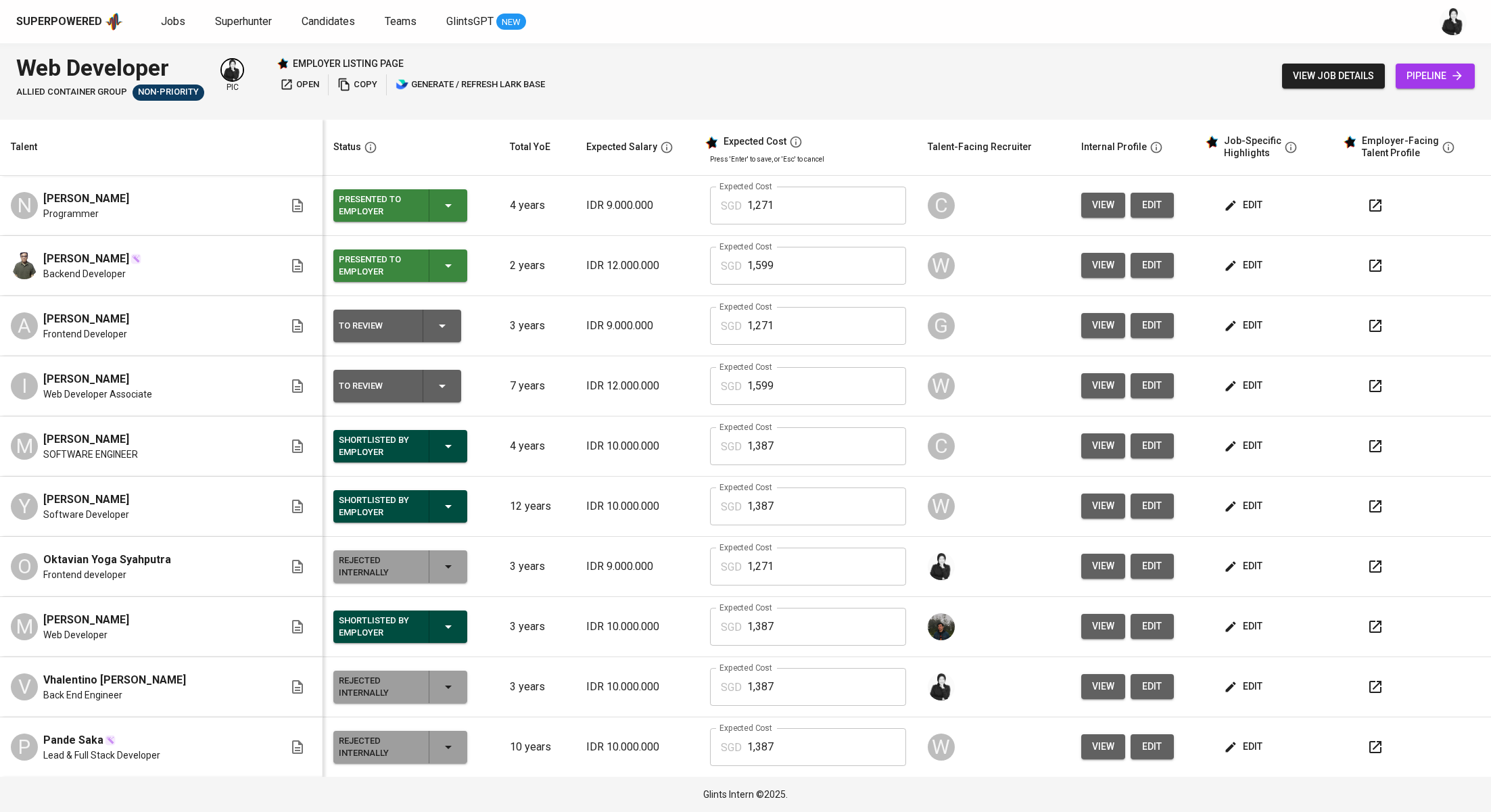
click at [1226, 324] on span "edit" at bounding box center [1244, 325] width 36 height 17
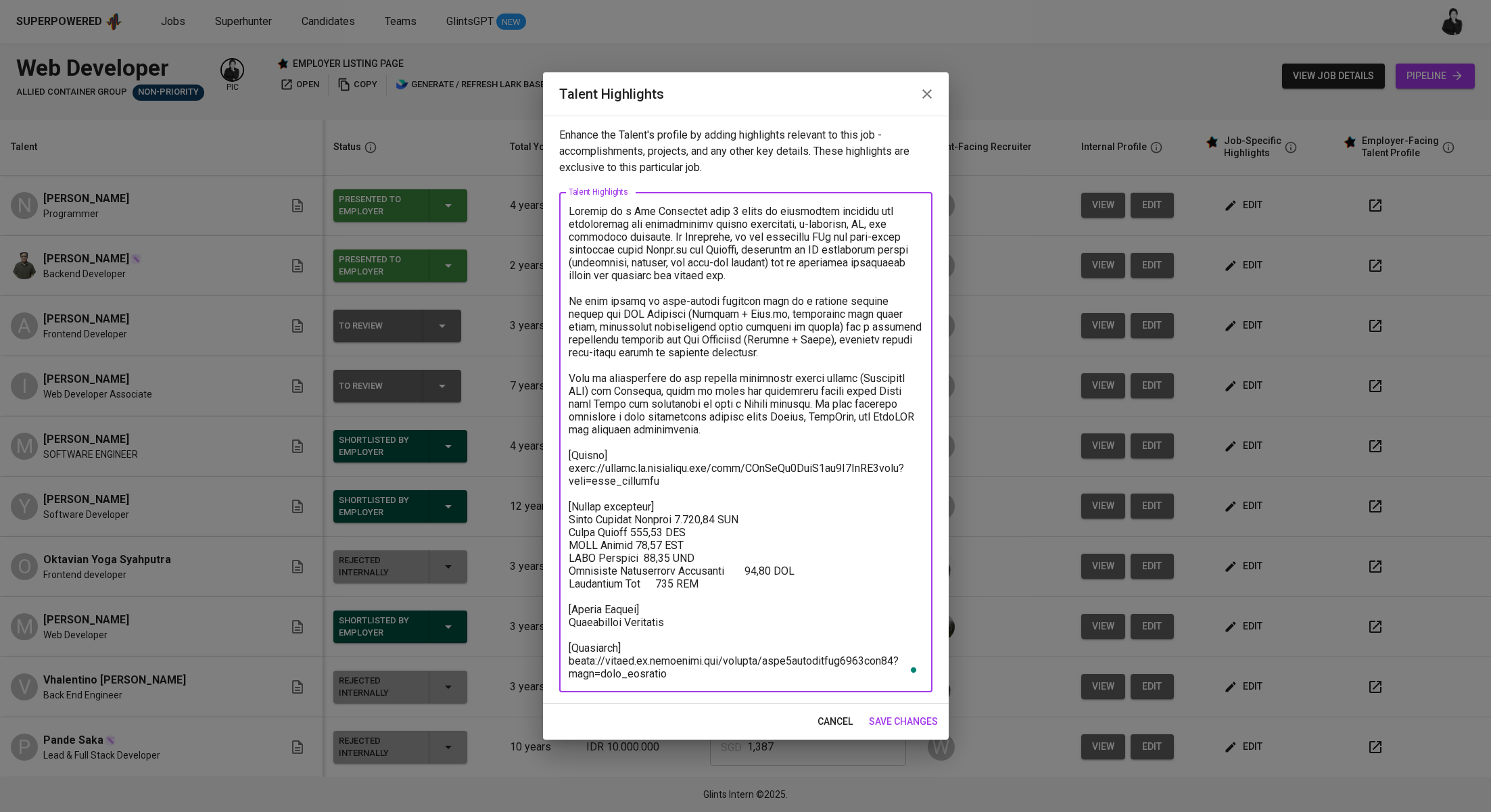
drag, startPoint x: 688, startPoint y: 672, endPoint x: 561, endPoint y: 648, distance: 129.2
click at [561, 648] on div "x Talent Highlights" at bounding box center [745, 442] width 373 height 500
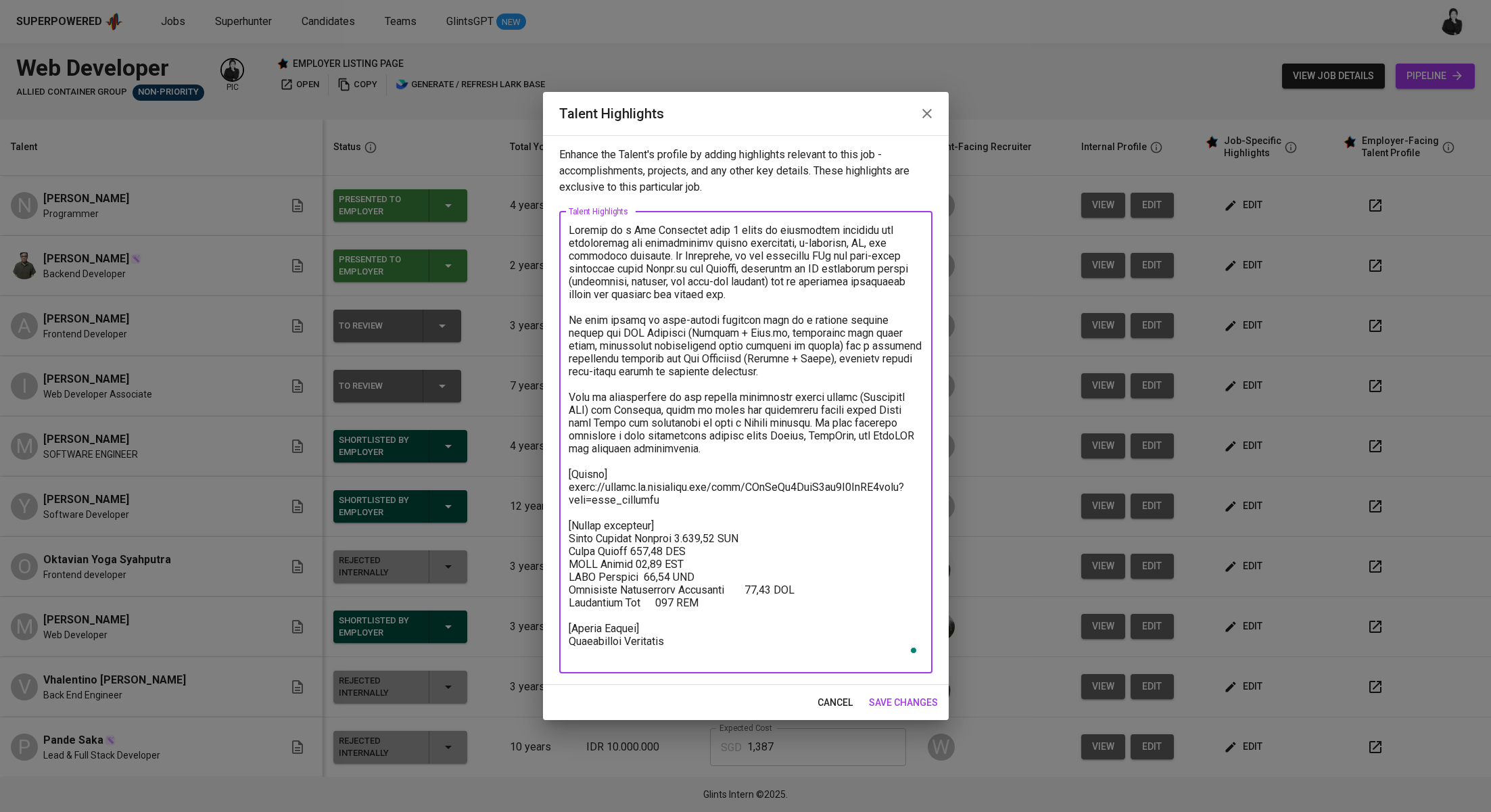
type textarea "[PERSON_NAME] is a Web Developer with 3 years of experience building and mainta…"
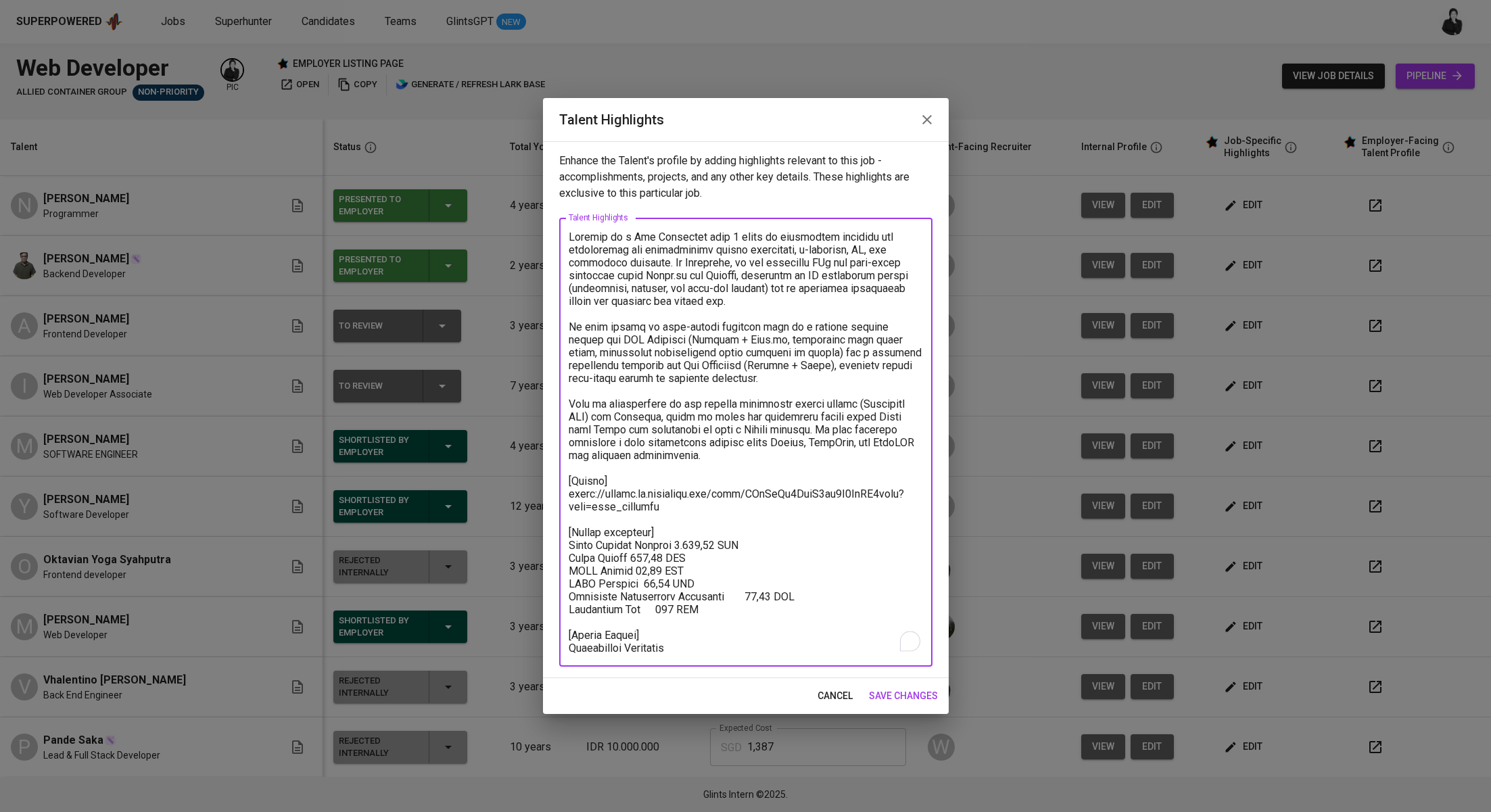
click at [903, 694] on span "save changes" at bounding box center [903, 696] width 69 height 17
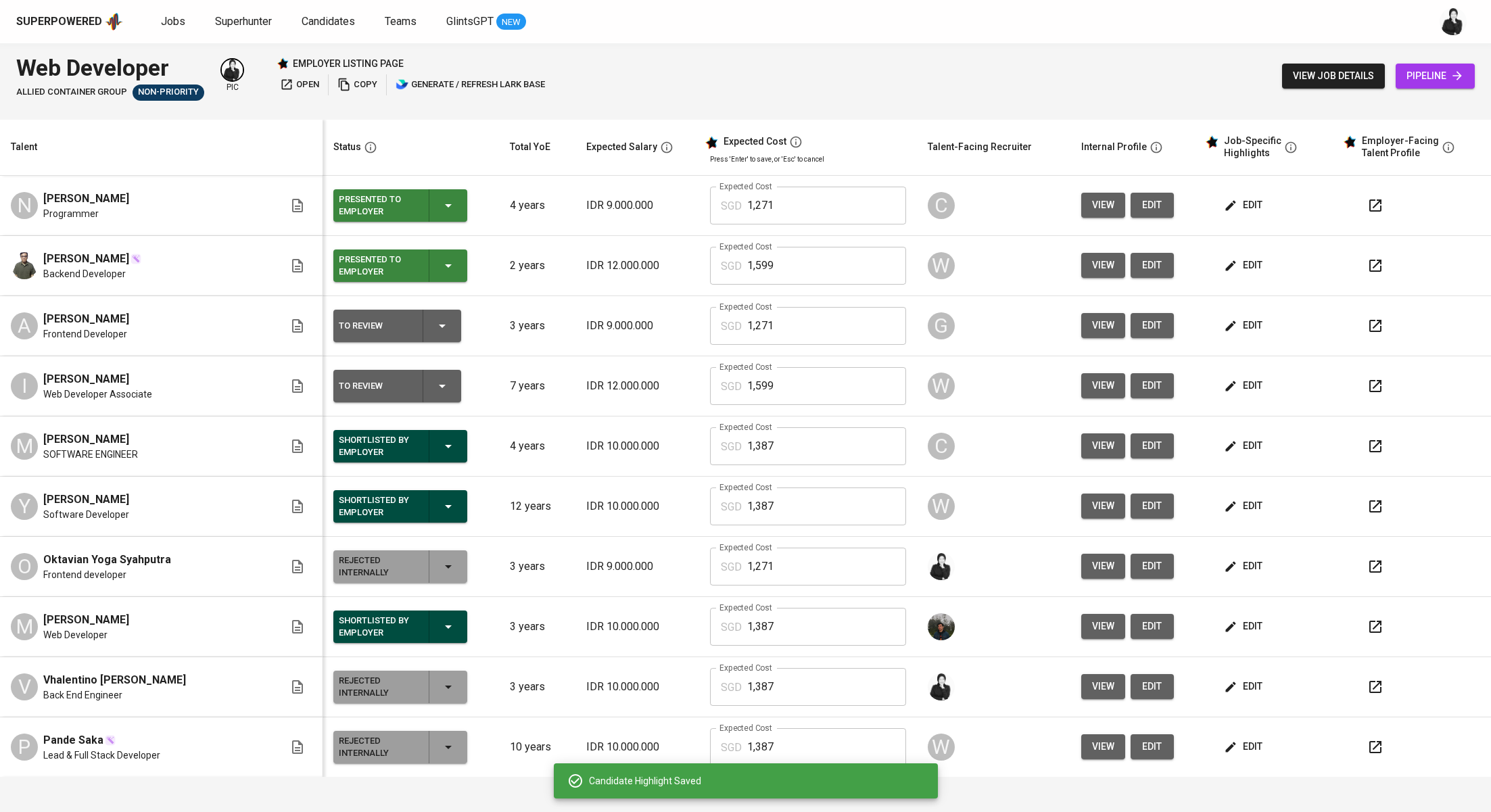
click at [439, 325] on icon "button" at bounding box center [442, 326] width 7 height 4
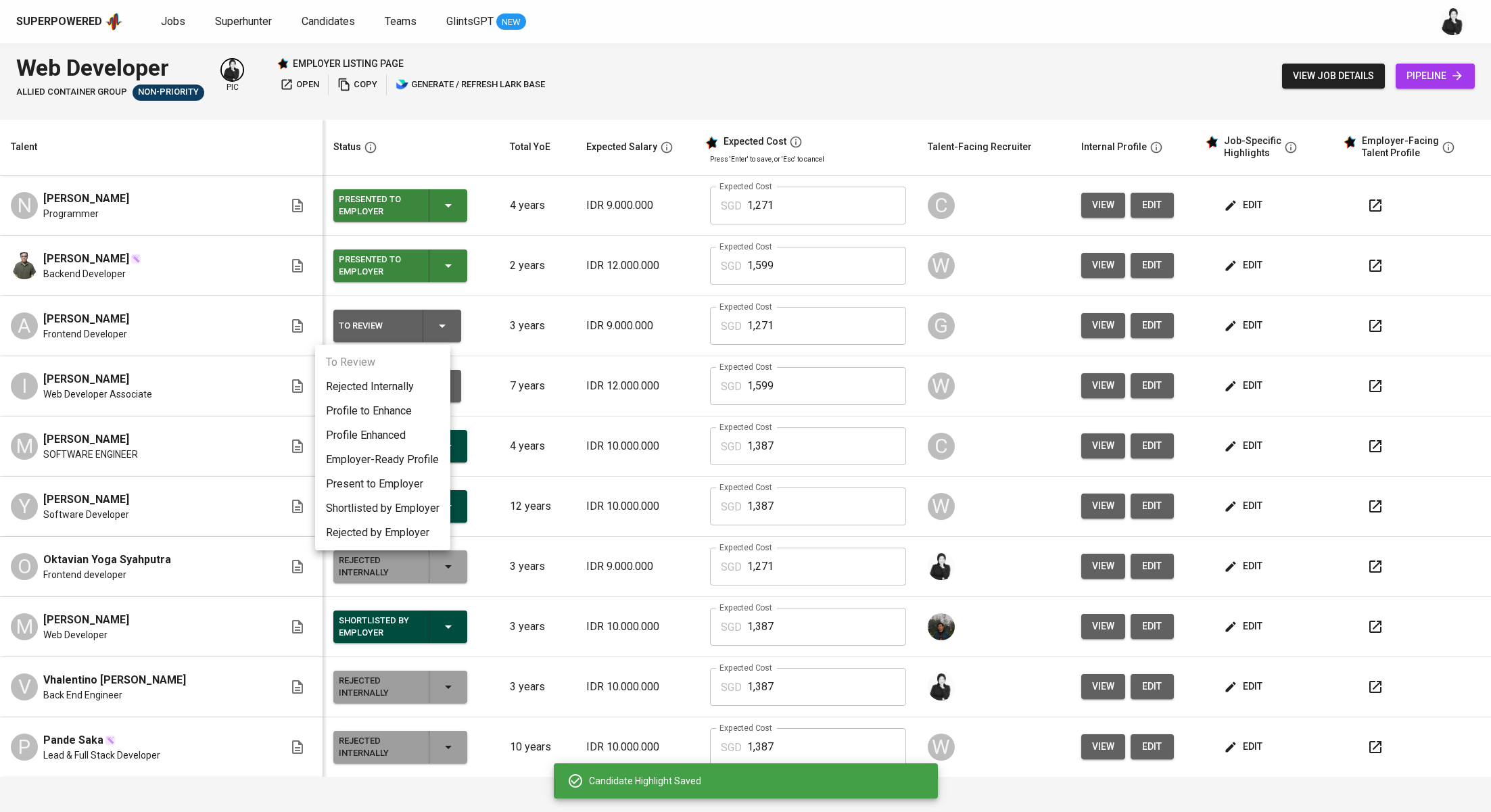
click at [398, 486] on li "Present to Employer" at bounding box center [382, 483] width 135 height 24
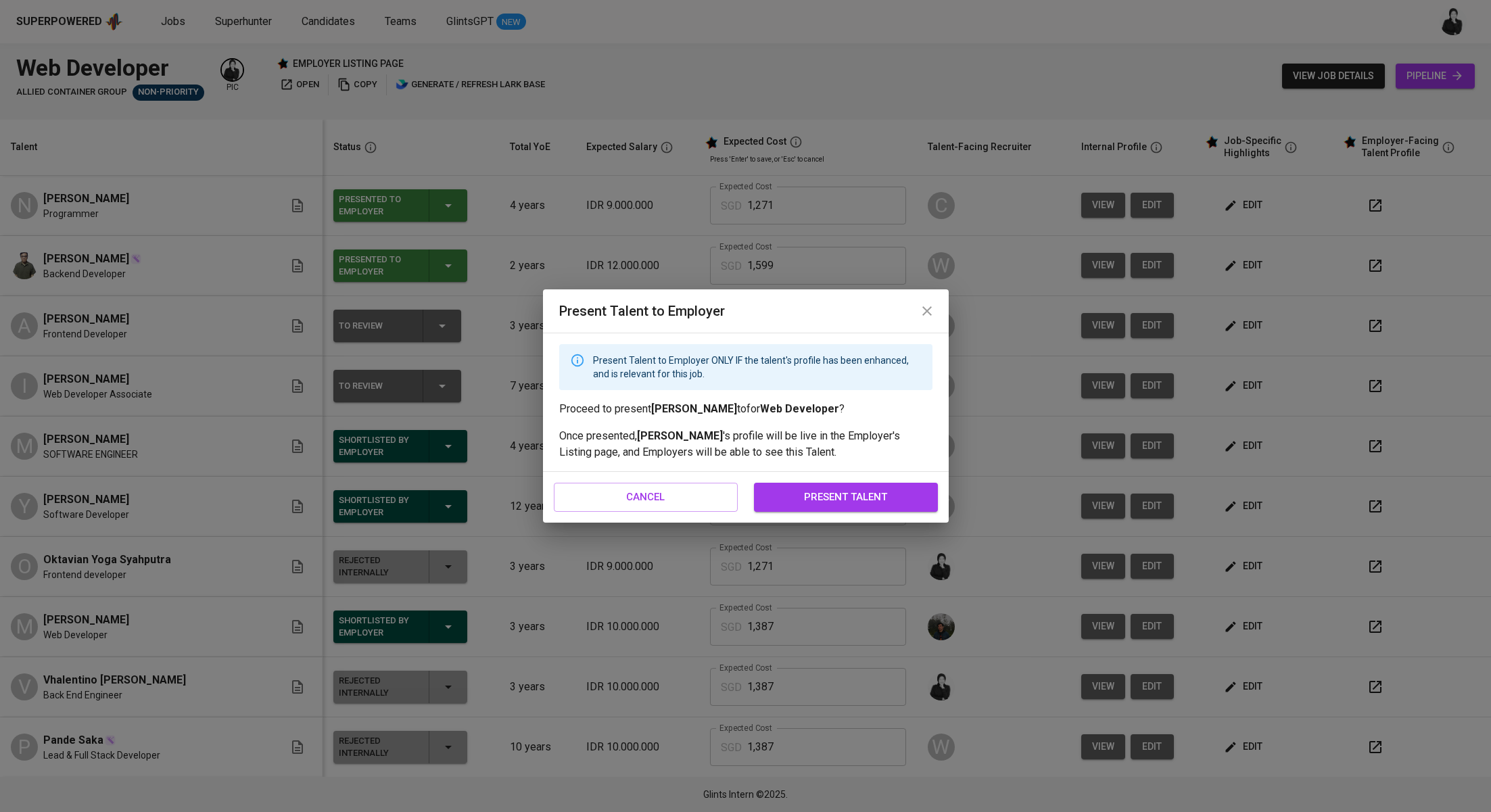
click at [797, 494] on span "present talent" at bounding box center [846, 497] width 154 height 17
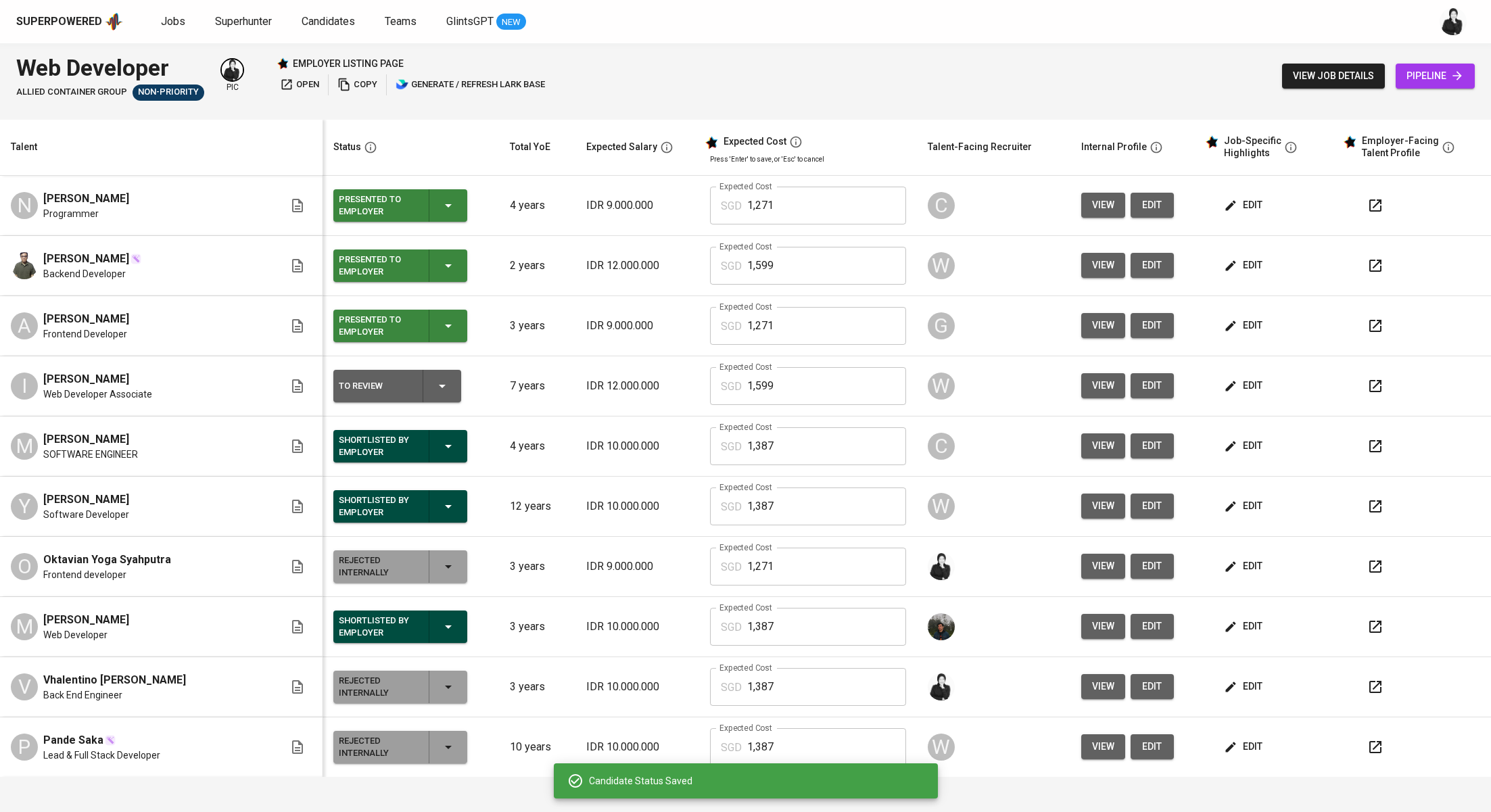
click at [1367, 381] on icon "button" at bounding box center [1375, 386] width 16 height 16
click at [1226, 386] on span "edit" at bounding box center [1244, 385] width 36 height 17
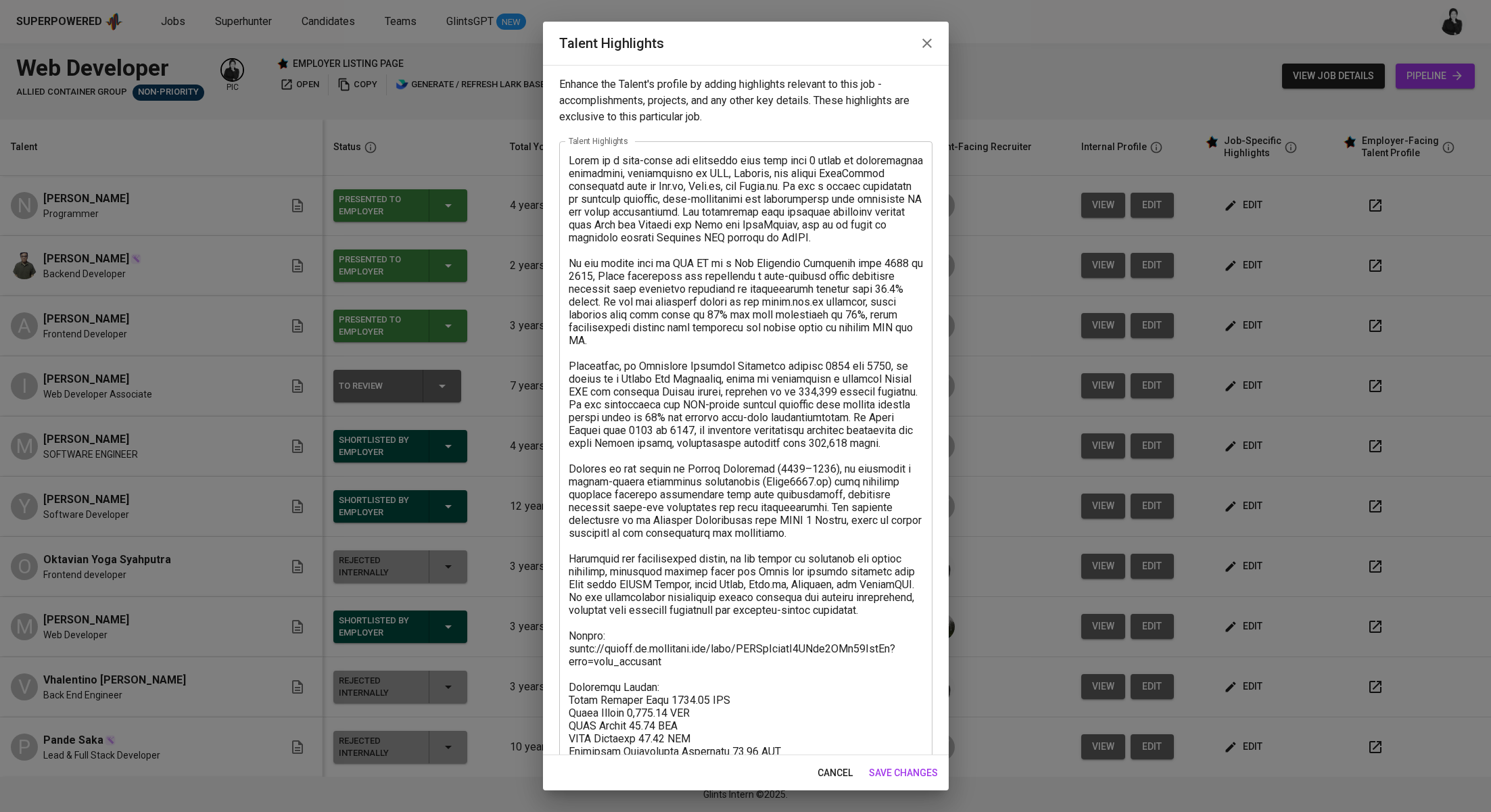
scroll to position [142, 0]
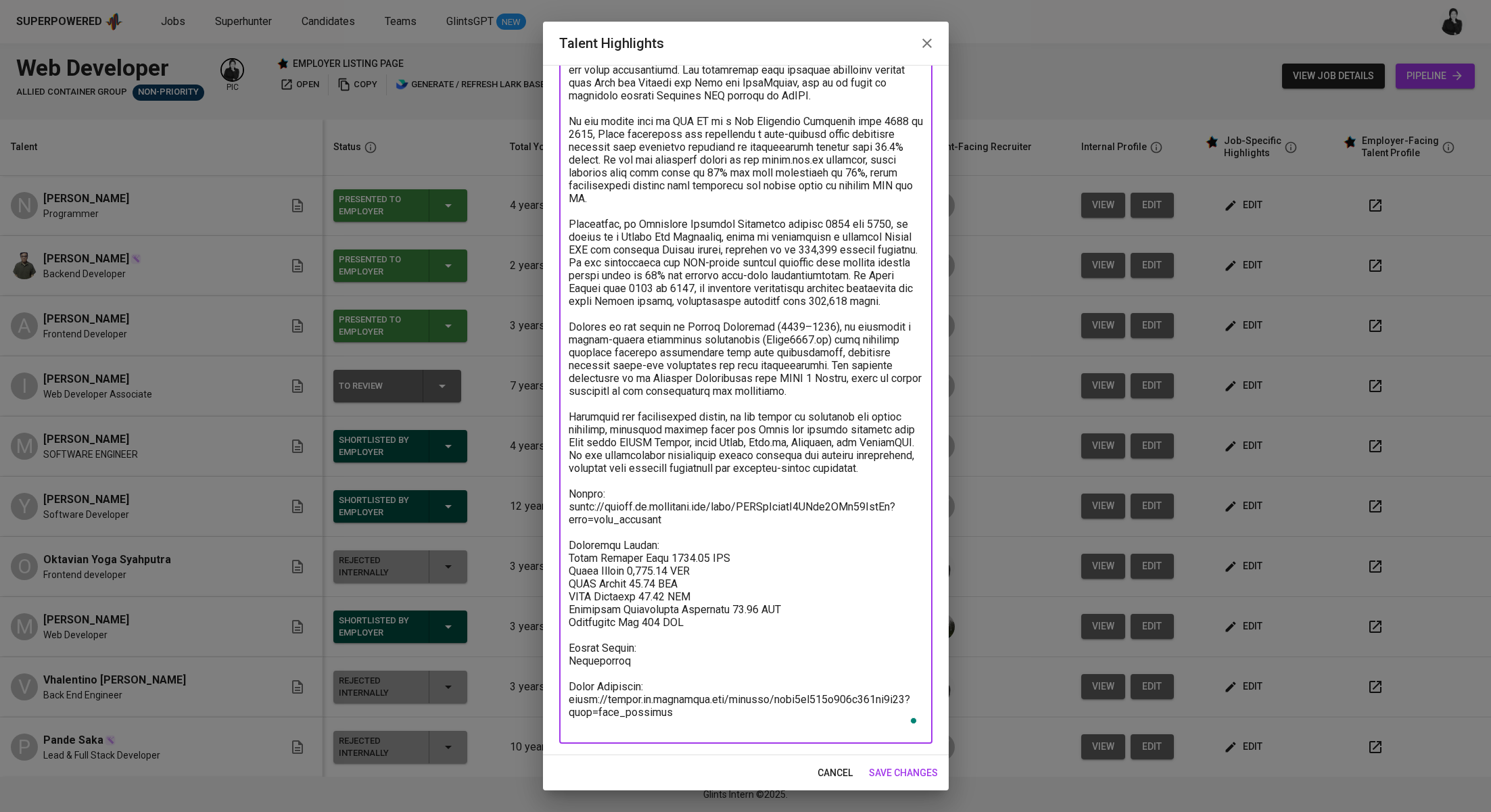
drag, startPoint x: 699, startPoint y: 725, endPoint x: 569, endPoint y: 699, distance: 132.6
click at [569, 699] on textarea "To enrich screen reader interactions, please activate Accessibility in Grammarl…" at bounding box center [745, 372] width 354 height 720
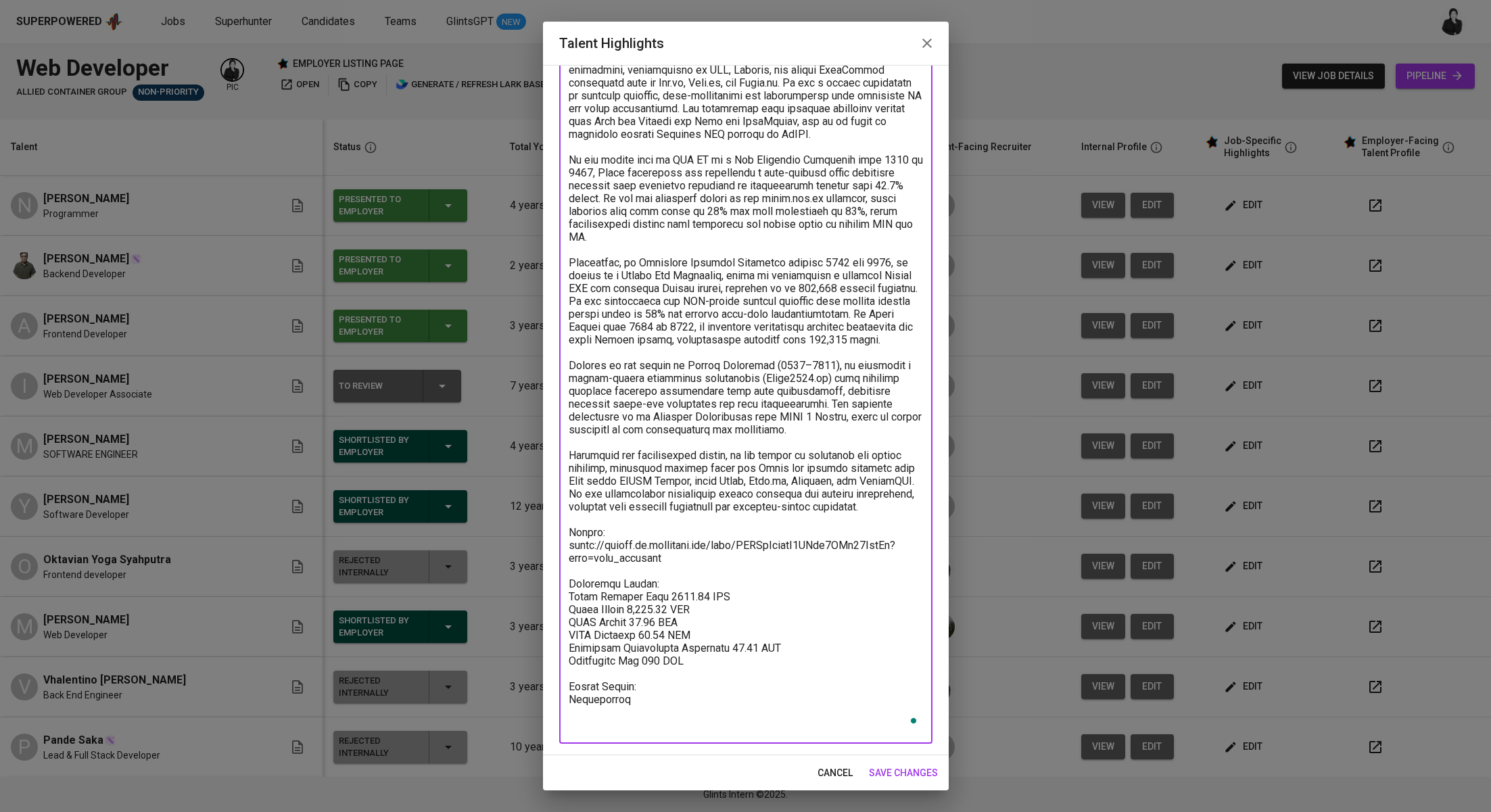
scroll to position [90, 0]
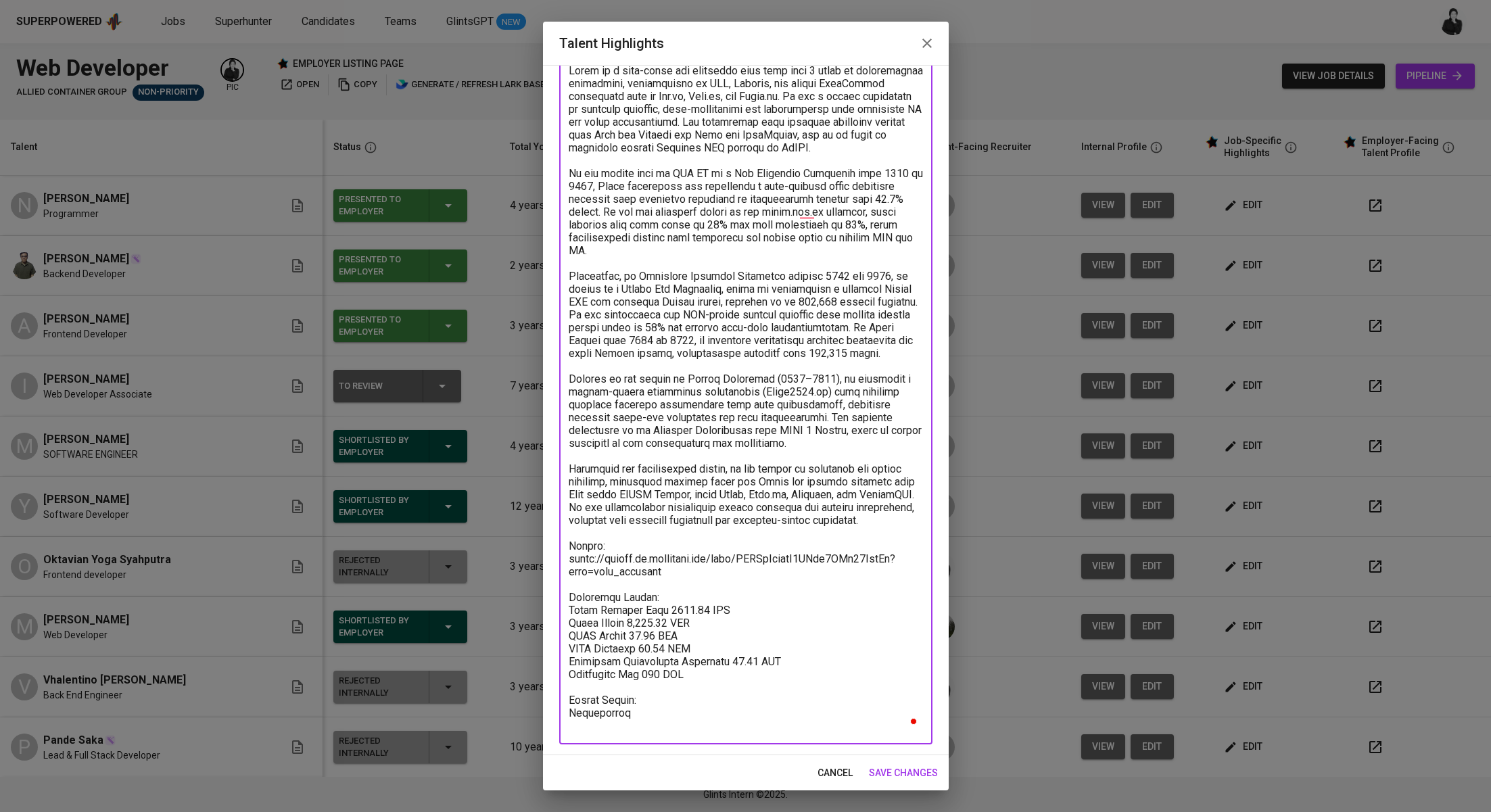
type textarea "[PERSON_NAME] is a full-stack web developer with more than 7 years of professio…"
click at [916, 769] on span "save changes" at bounding box center [903, 773] width 69 height 17
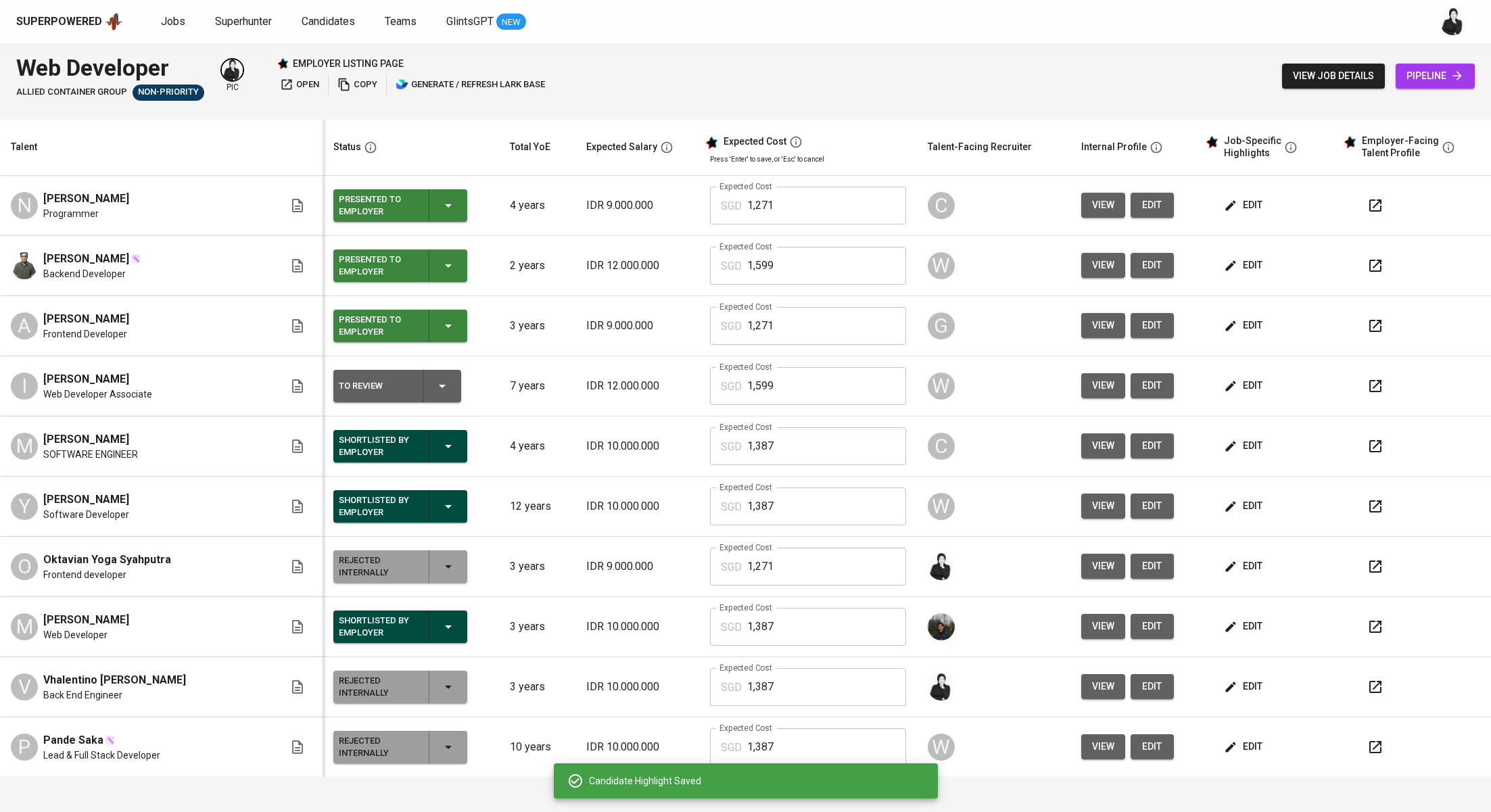
click at [434, 390] on icon "button" at bounding box center [442, 386] width 16 height 16
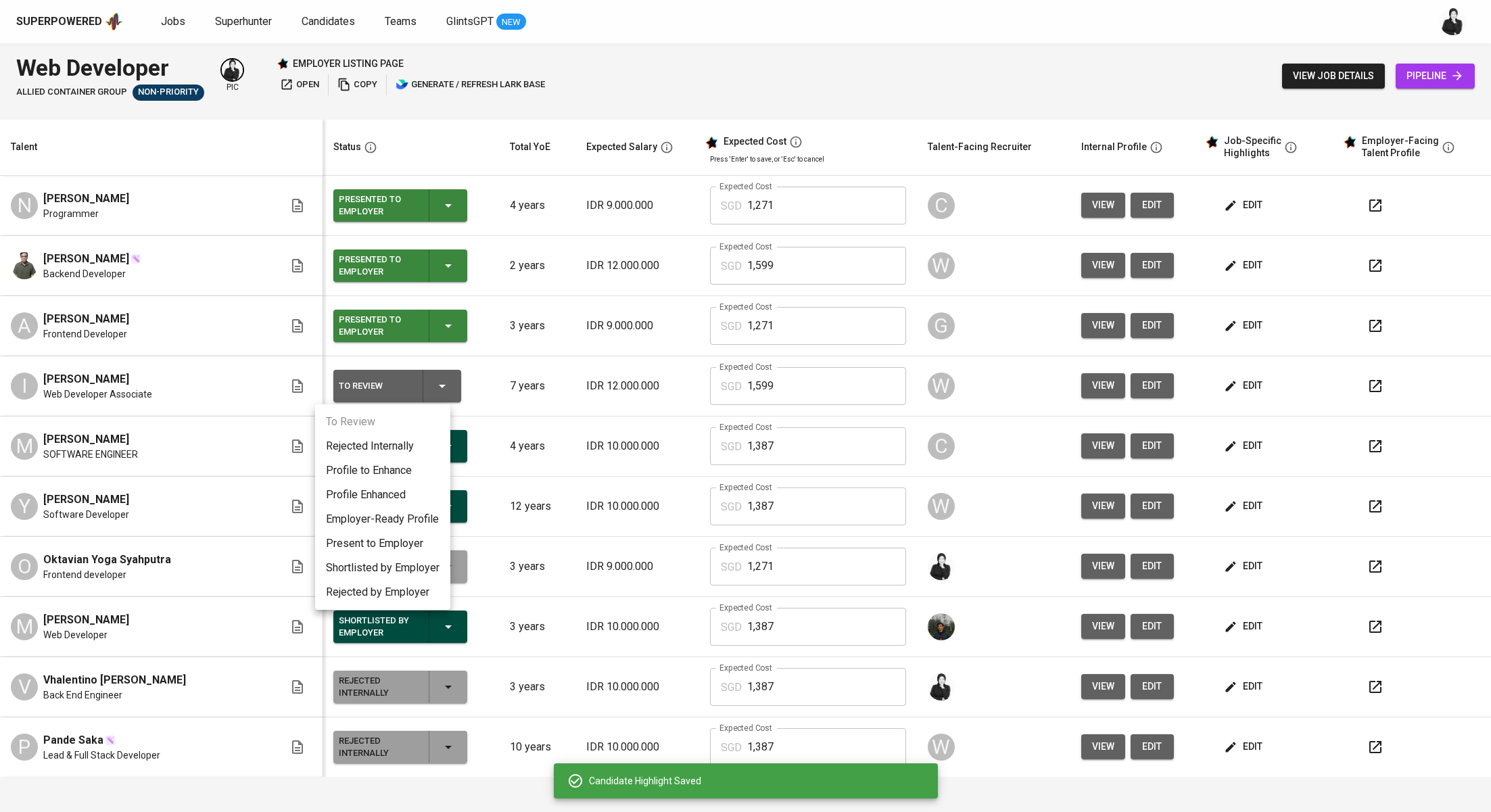
click at [429, 536] on li "Present to Employer" at bounding box center [382, 543] width 135 height 24
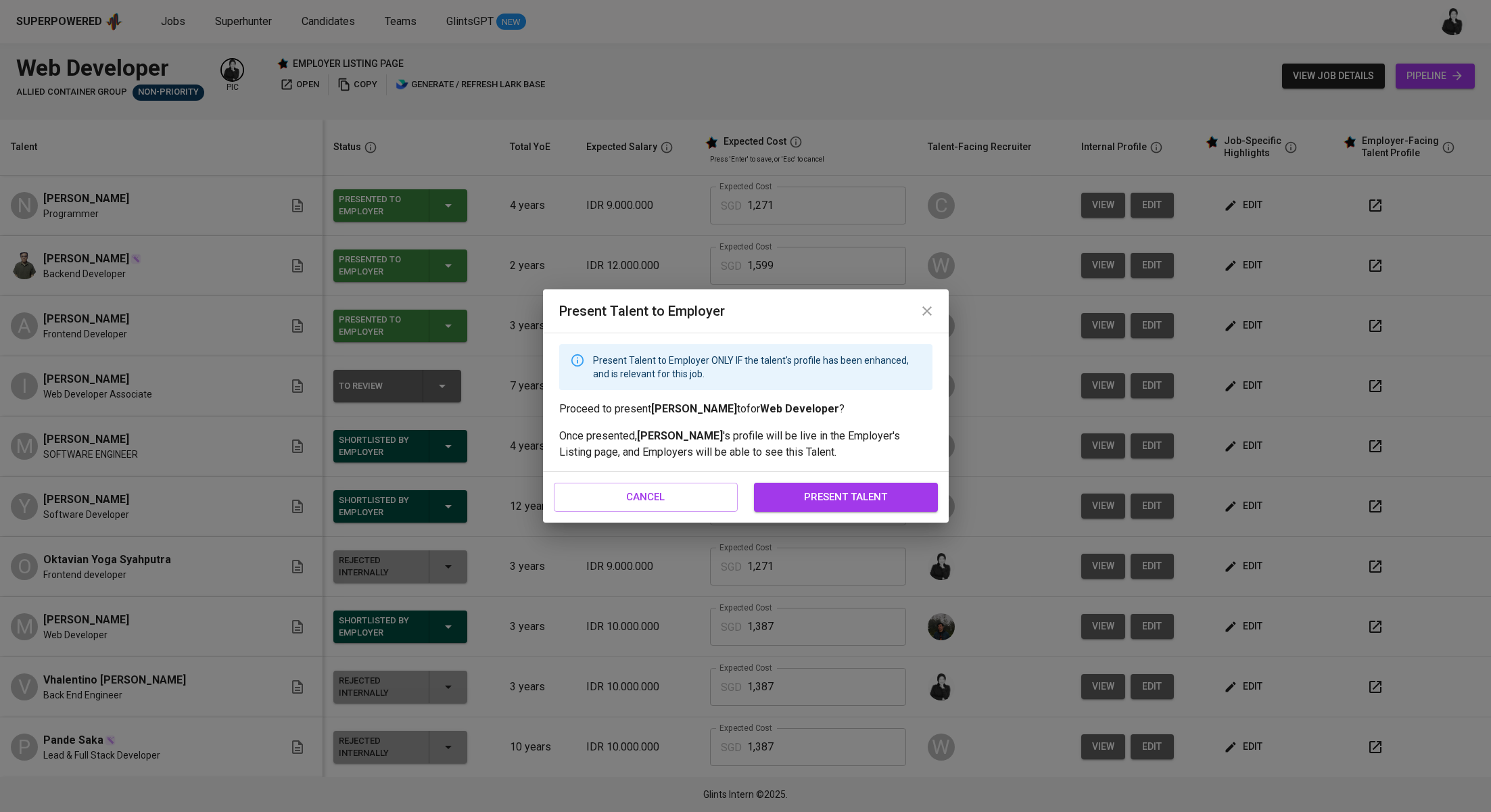
click at [796, 499] on span "present talent" at bounding box center [846, 497] width 154 height 17
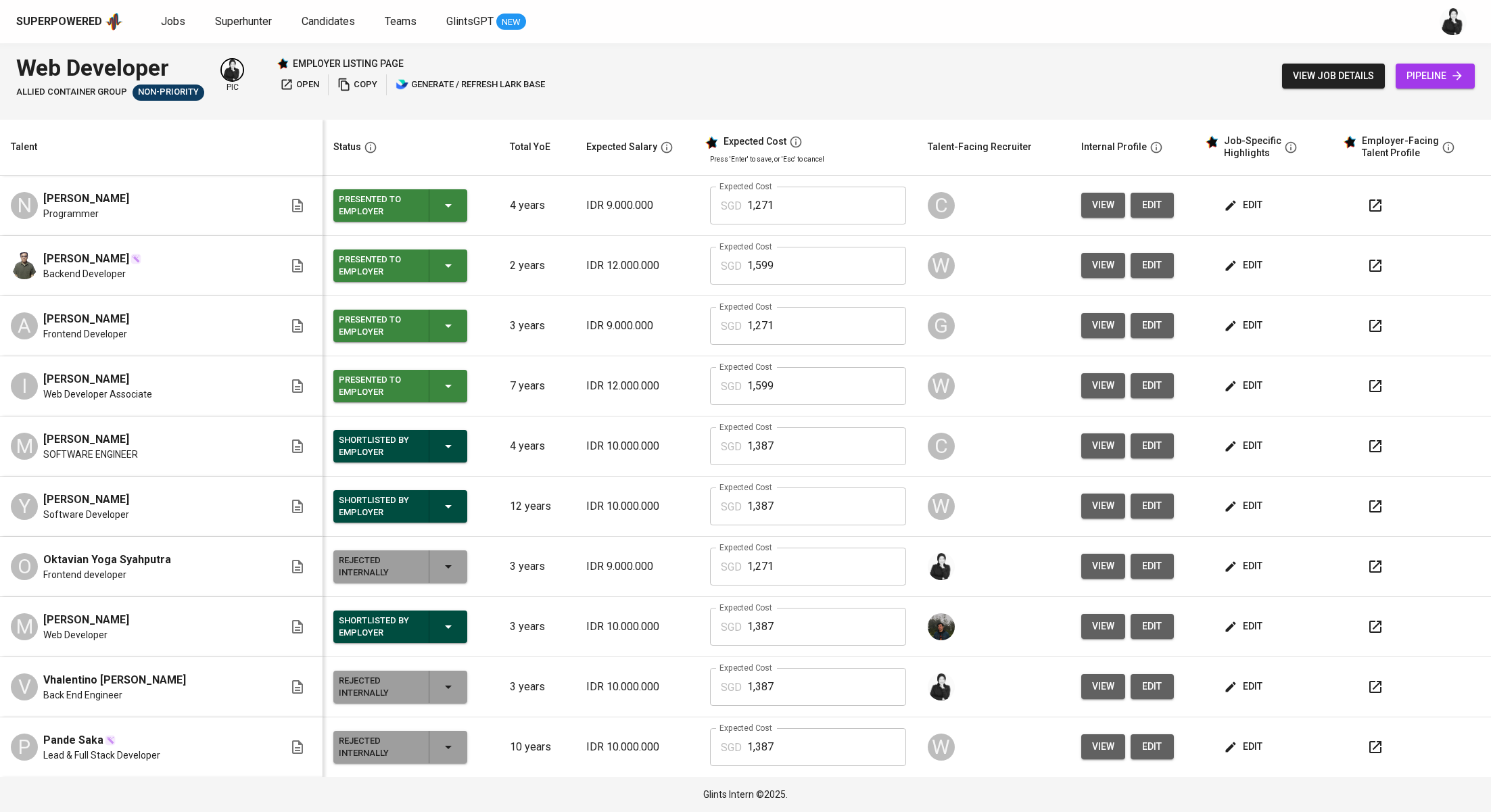
click at [304, 82] on span "open" at bounding box center [300, 84] width 39 height 15
click at [1438, 74] on span "pipeline" at bounding box center [1435, 76] width 57 height 17
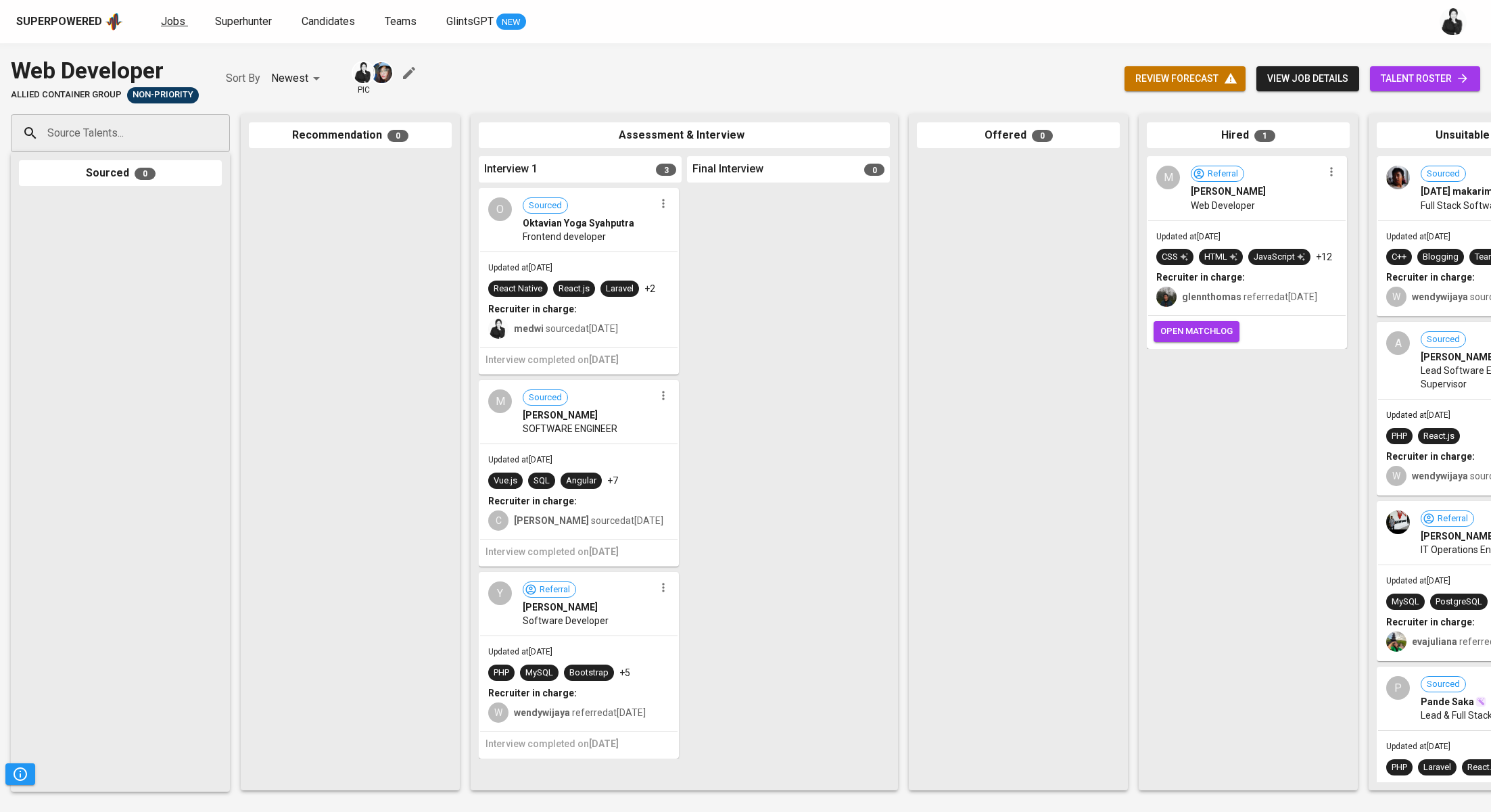
click at [168, 21] on span "Jobs" at bounding box center [172, 21] width 24 height 13
